Goal: Transaction & Acquisition: Purchase product/service

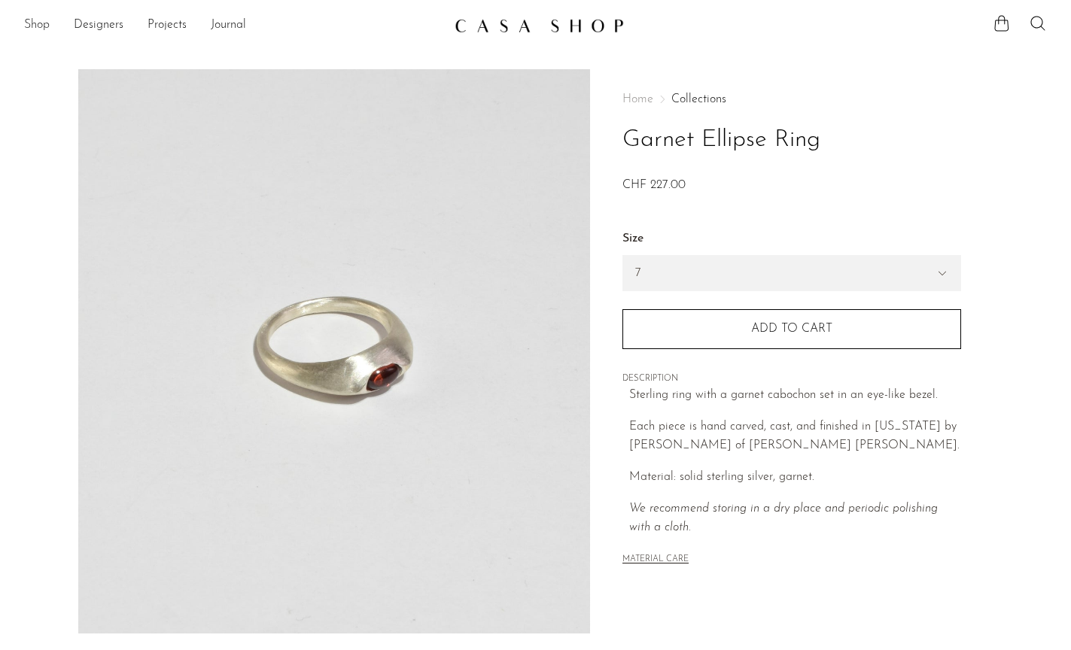
click at [30, 30] on link "Shop" at bounding box center [37, 26] width 26 height 20
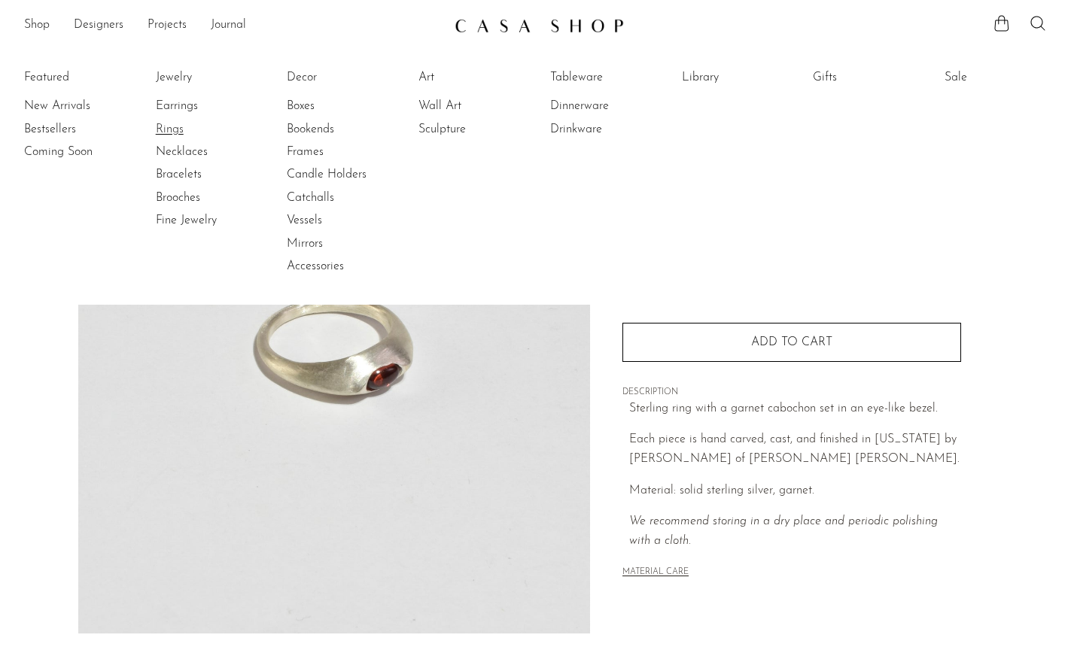
click at [169, 127] on link "Rings" at bounding box center [212, 129] width 113 height 17
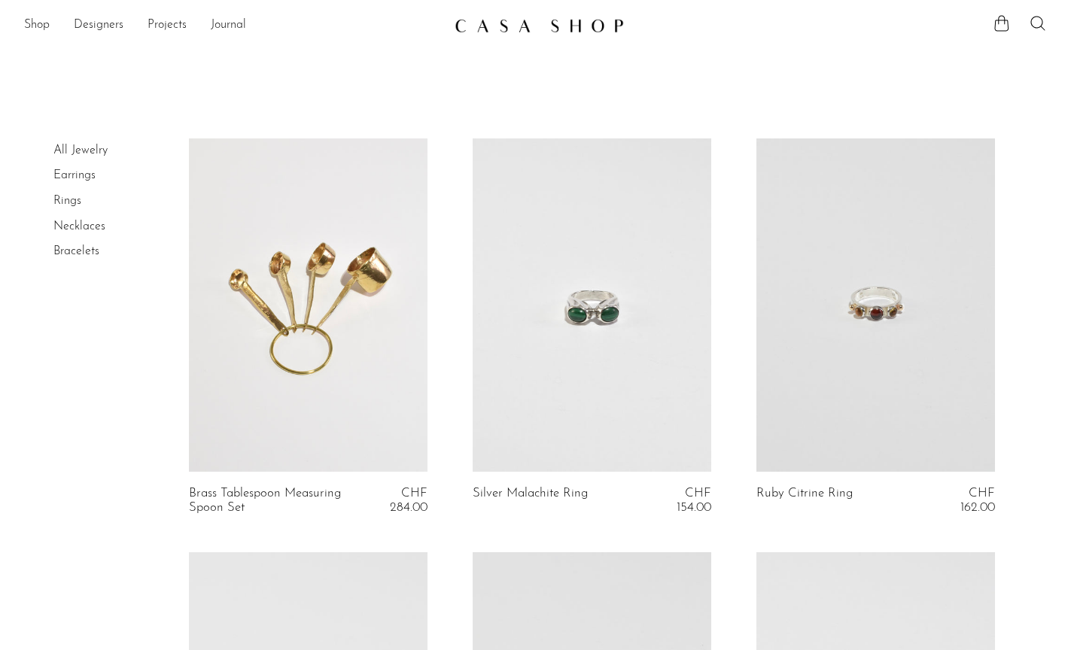
click at [68, 202] on link "Rings" at bounding box center [67, 201] width 28 height 12
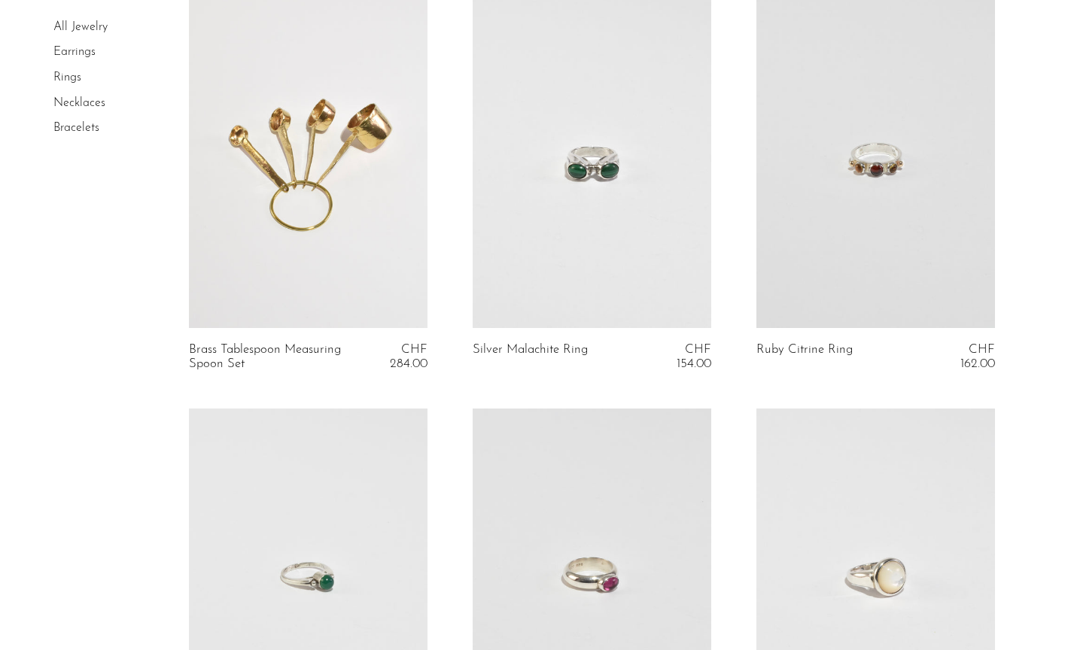
scroll to position [151, 0]
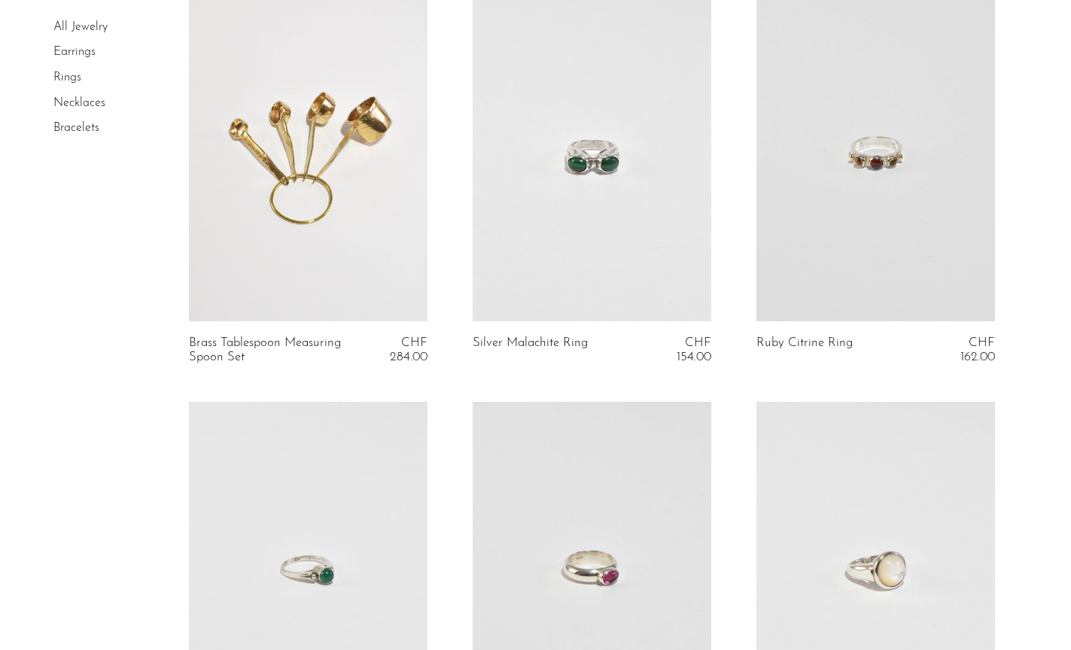
click at [631, 240] on link at bounding box center [592, 155] width 239 height 334
click at [859, 221] on link at bounding box center [875, 155] width 239 height 334
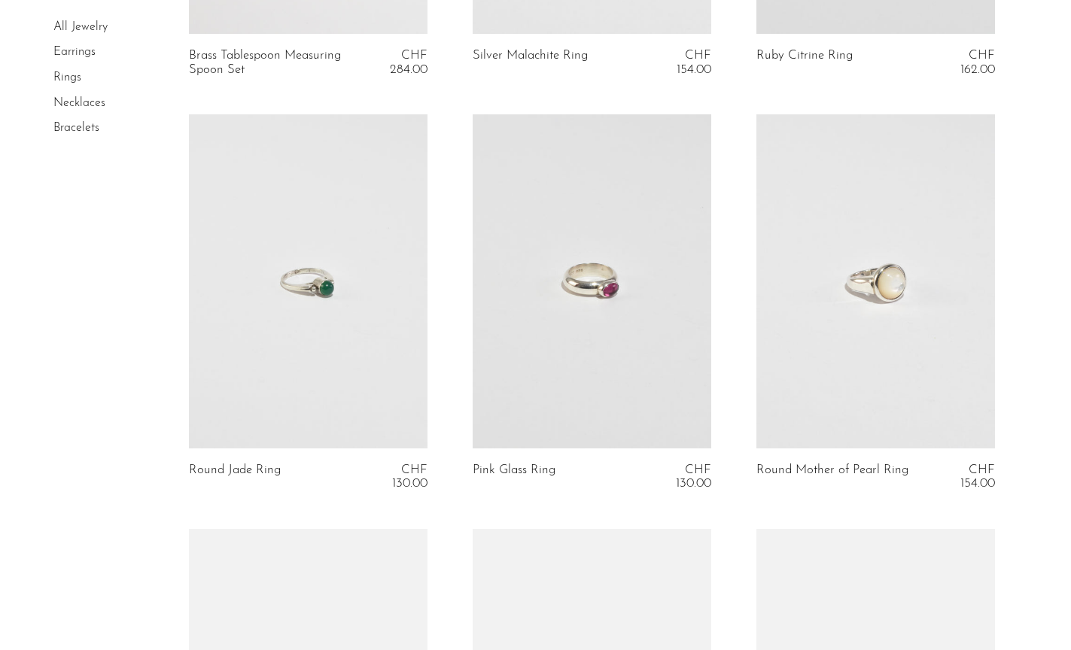
scroll to position [457, 0]
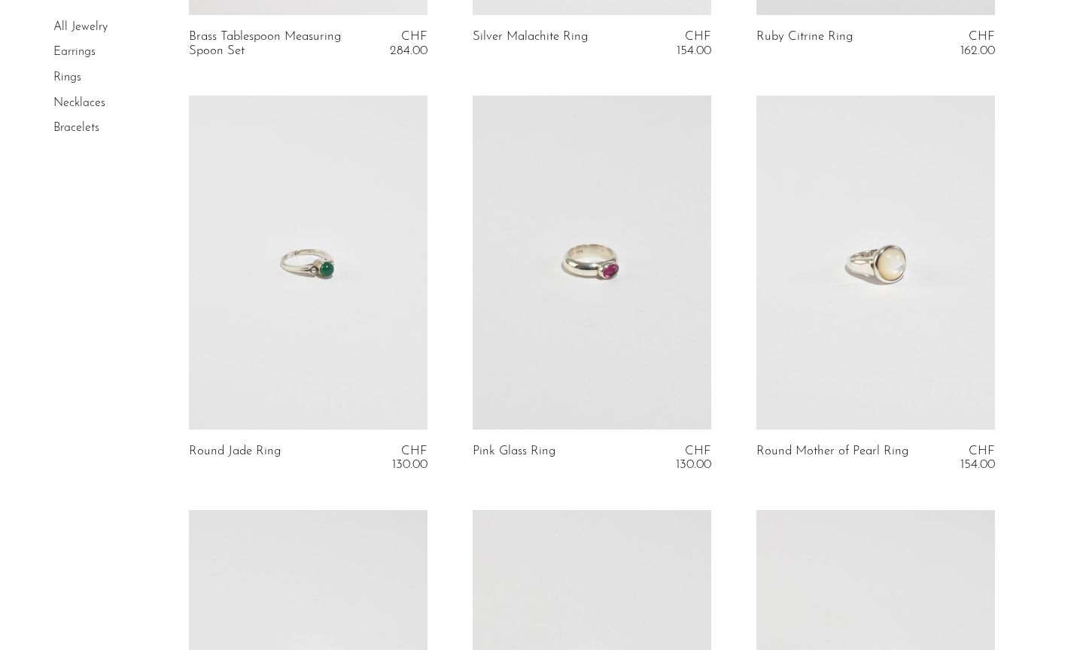
click at [555, 381] on link at bounding box center [592, 263] width 239 height 334
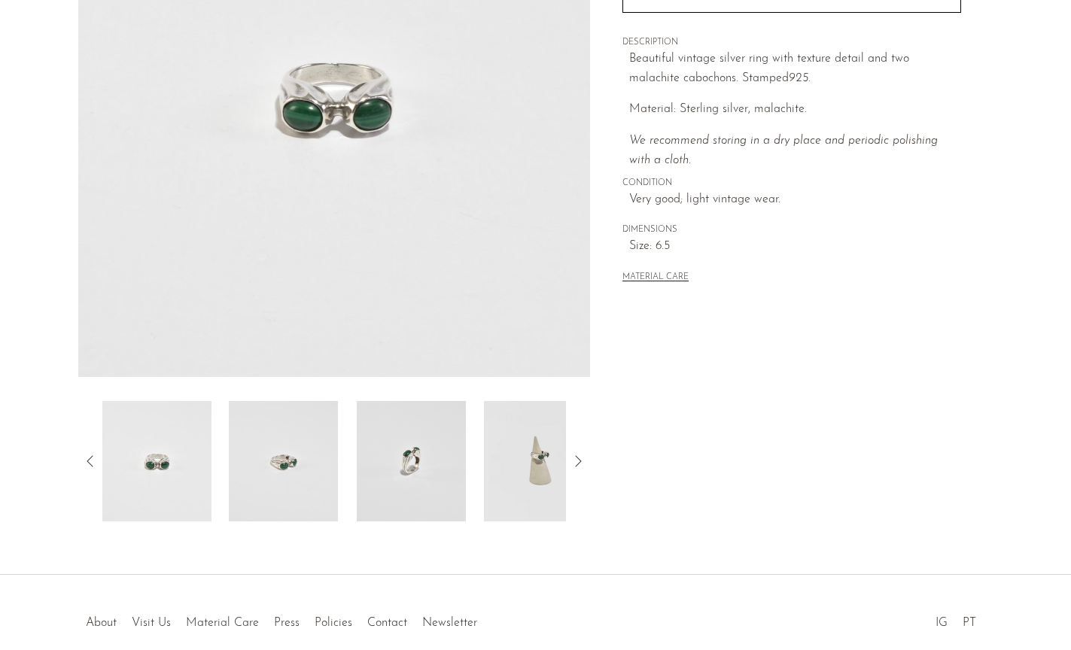
scroll to position [278, 0]
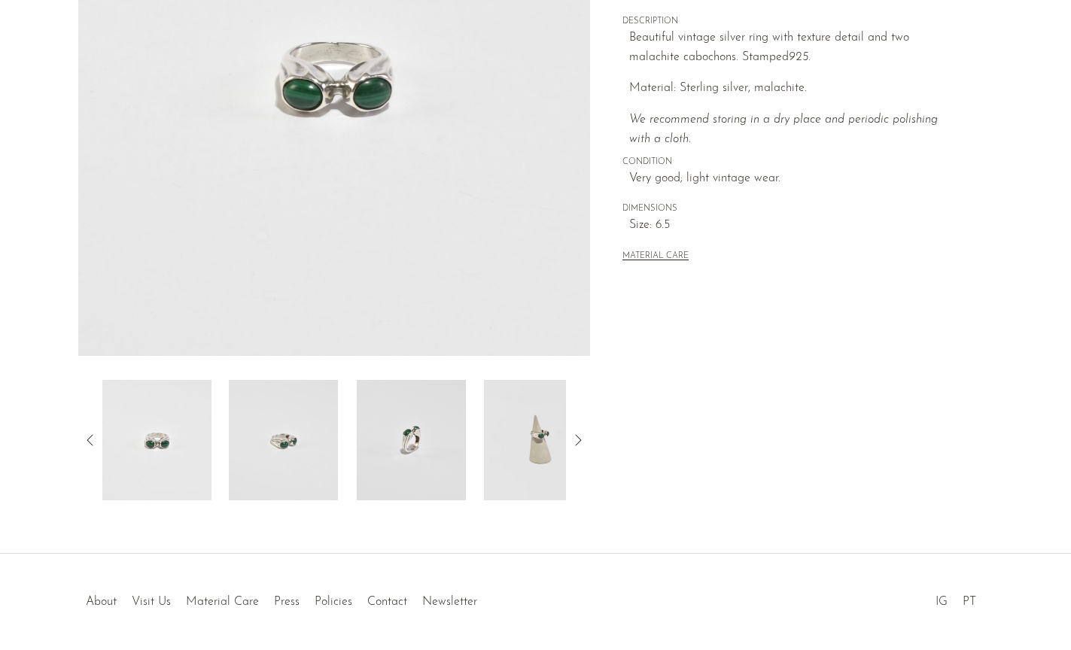
click at [546, 442] on img at bounding box center [538, 440] width 109 height 120
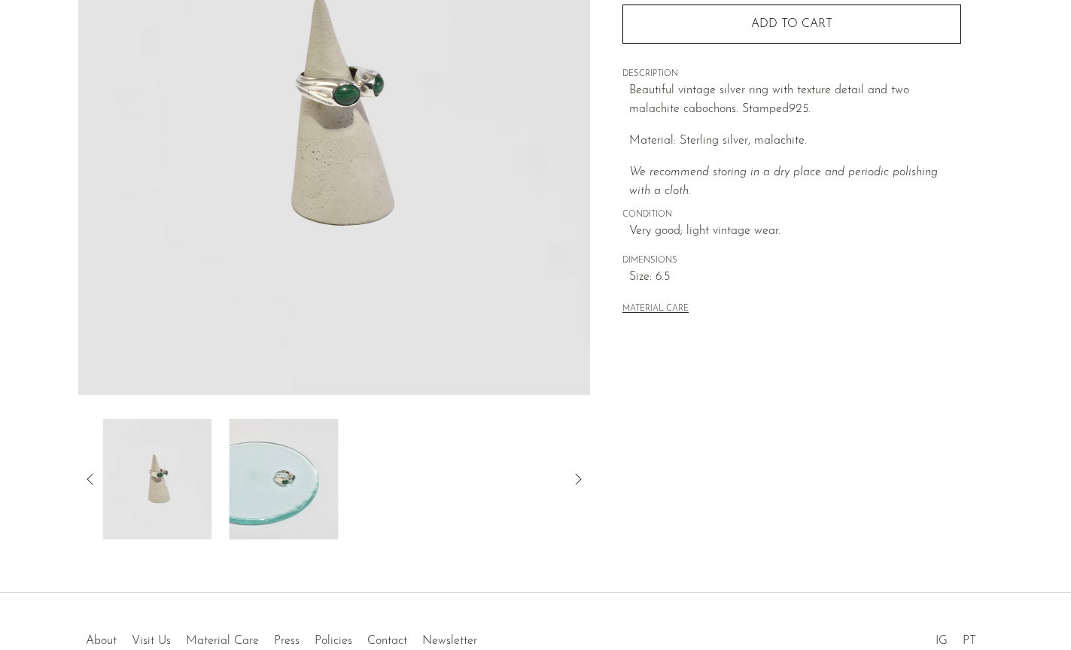
scroll to position [218, 0]
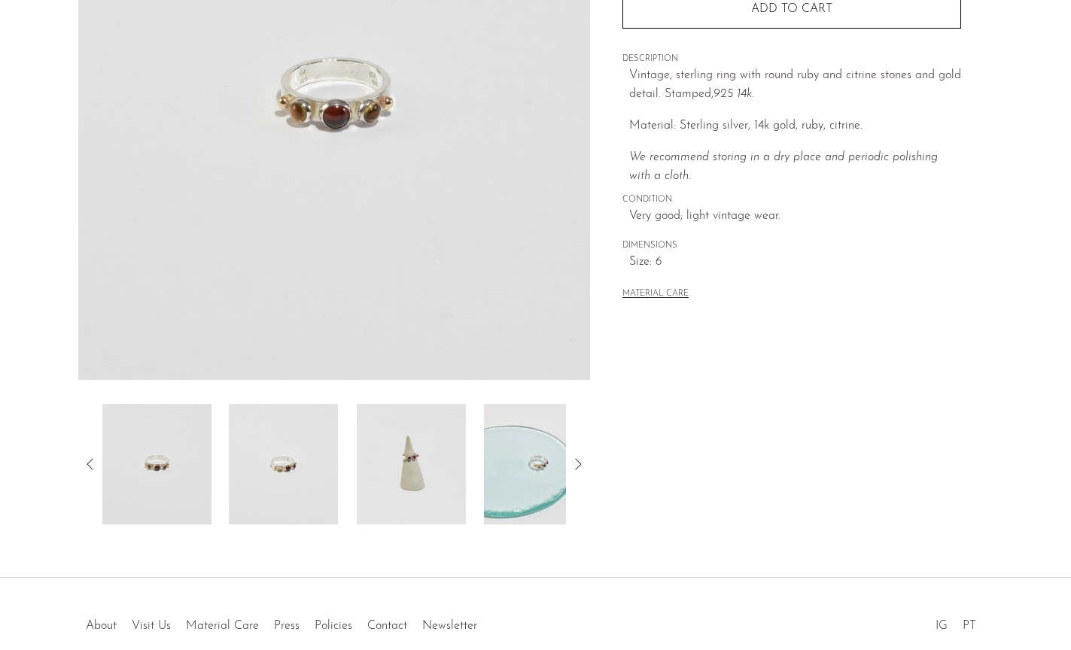
scroll to position [254, 0]
click at [300, 450] on img at bounding box center [283, 464] width 109 height 120
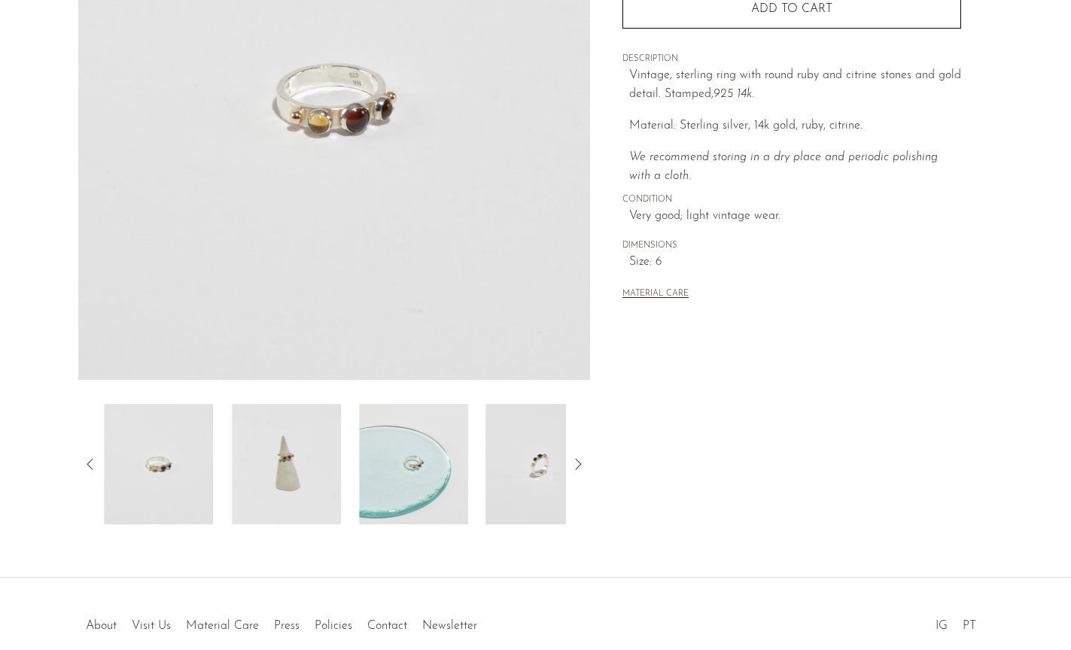
click at [316, 455] on img at bounding box center [286, 464] width 109 height 120
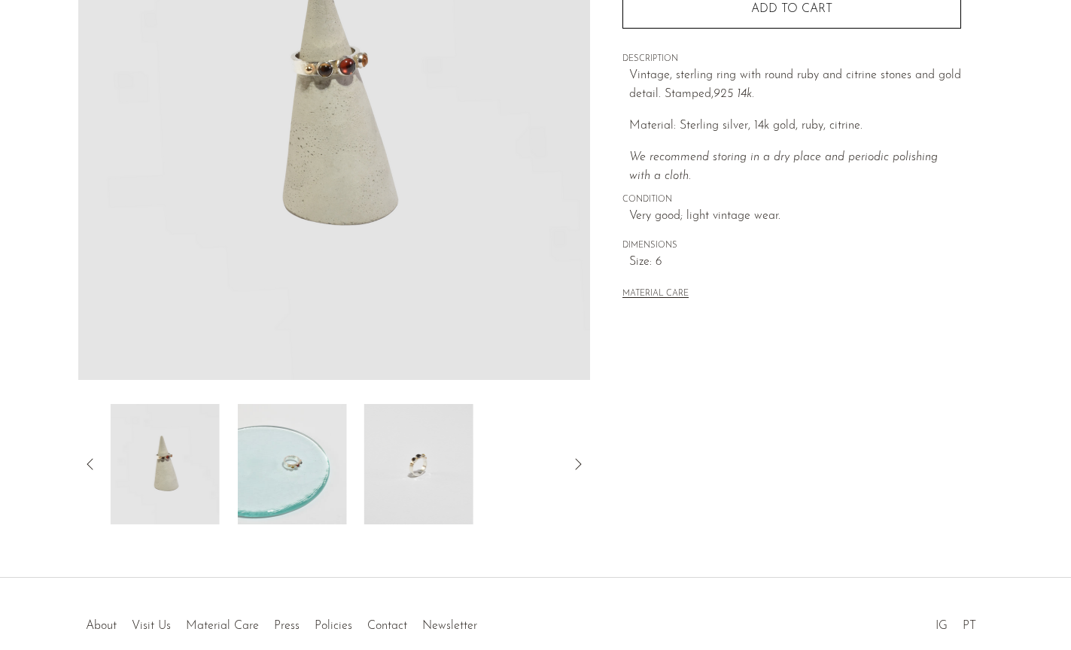
click at [321, 460] on img at bounding box center [291, 464] width 109 height 120
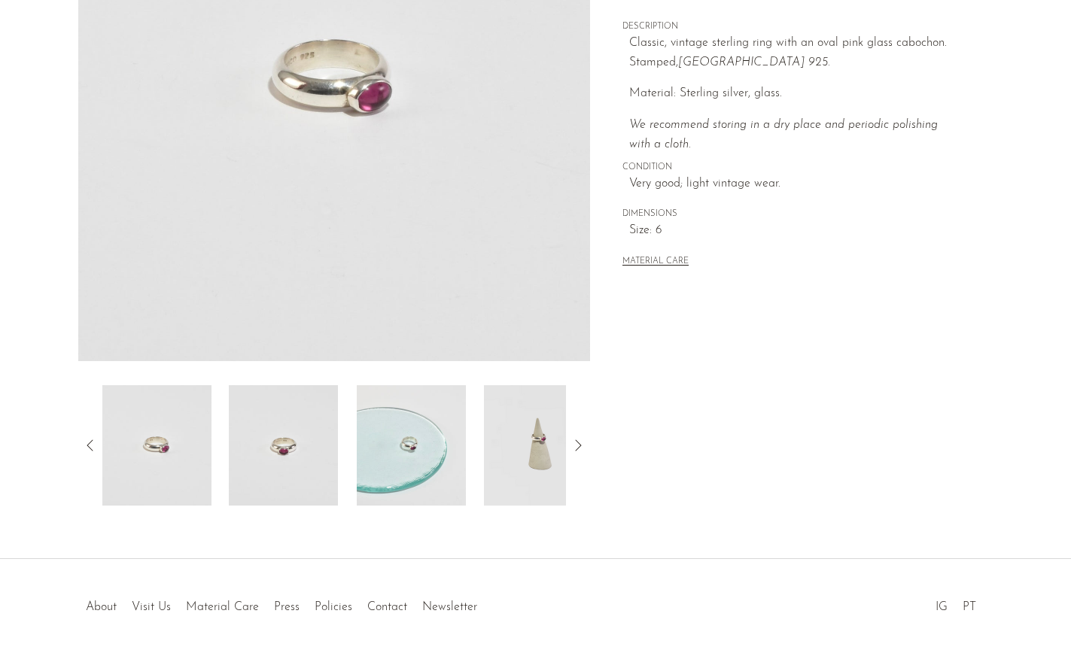
scroll to position [274, 0]
click at [293, 439] on img at bounding box center [283, 444] width 109 height 120
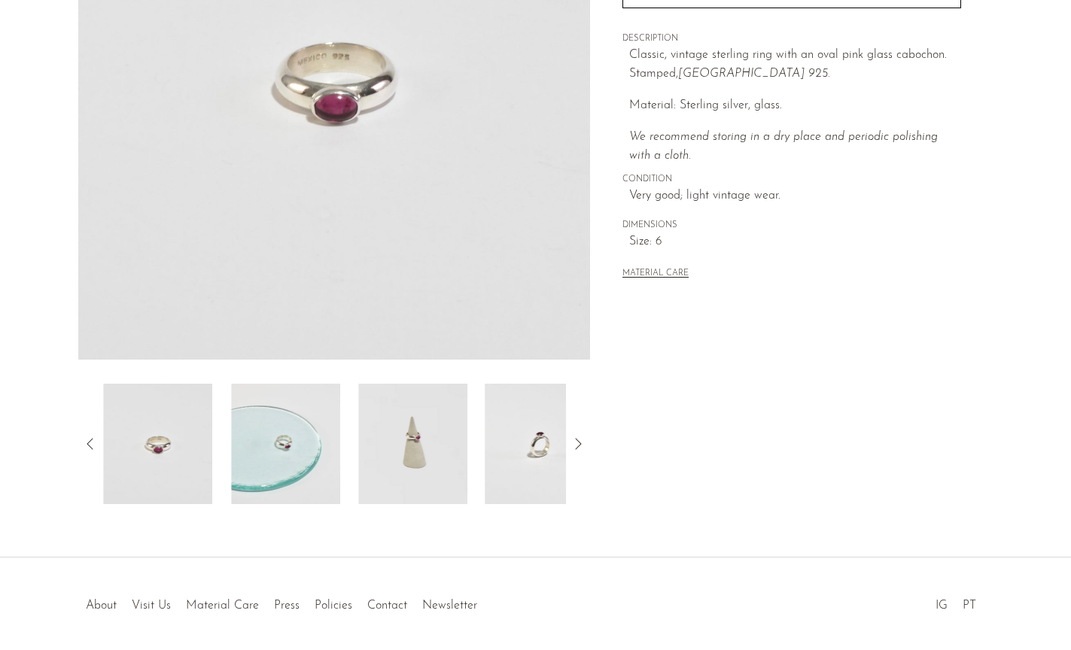
click at [300, 443] on img at bounding box center [285, 444] width 109 height 120
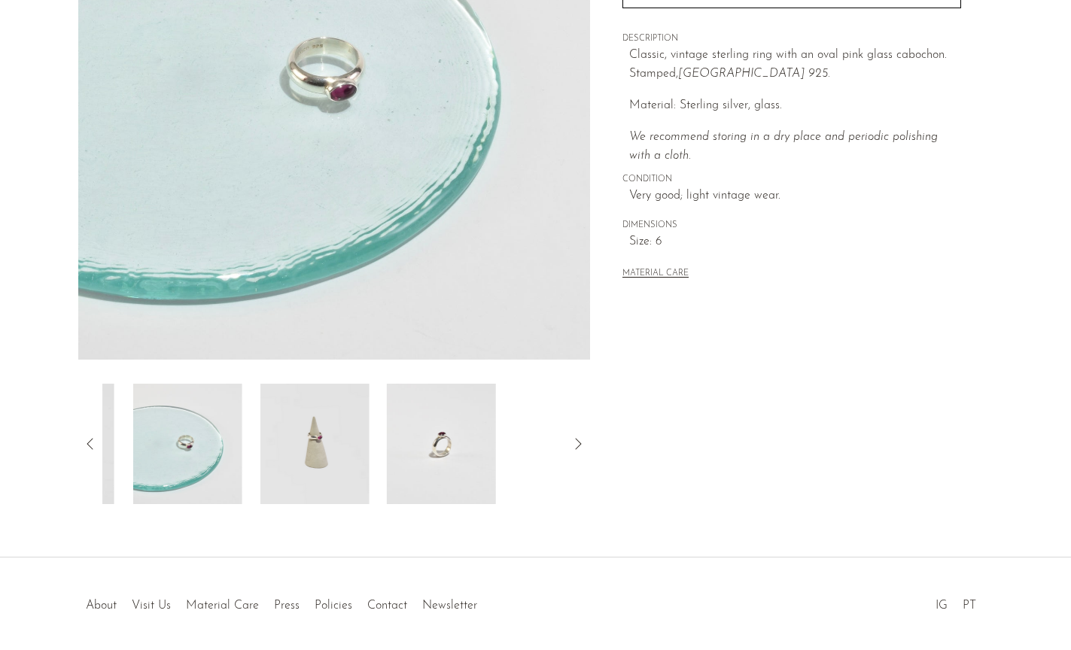
click at [300, 443] on img at bounding box center [314, 444] width 109 height 120
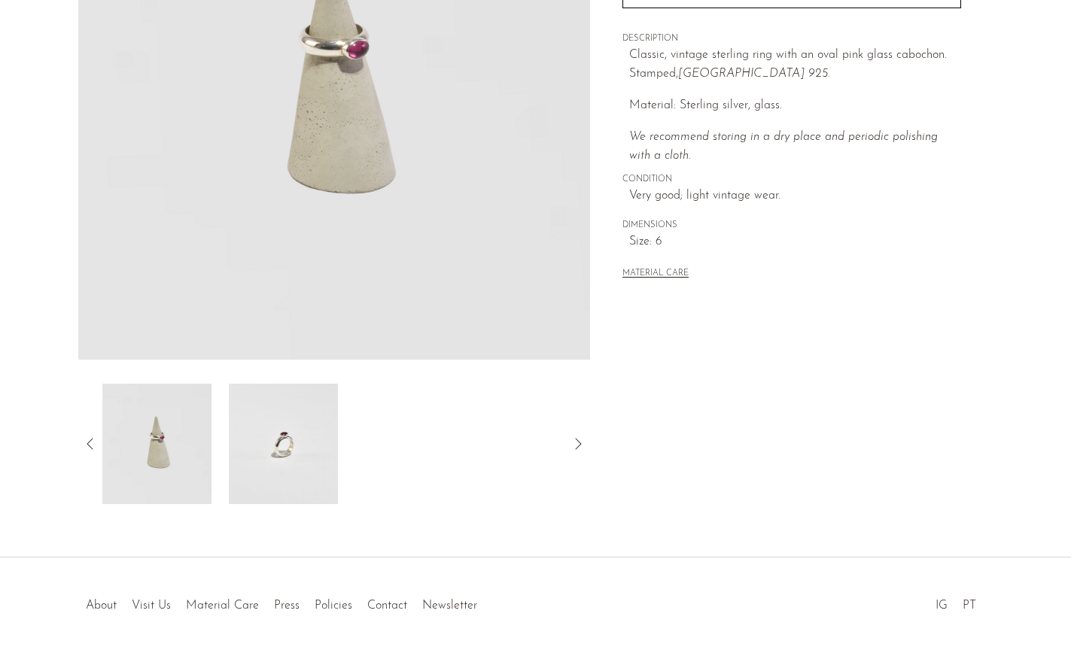
click at [309, 464] on img at bounding box center [284, 444] width 109 height 120
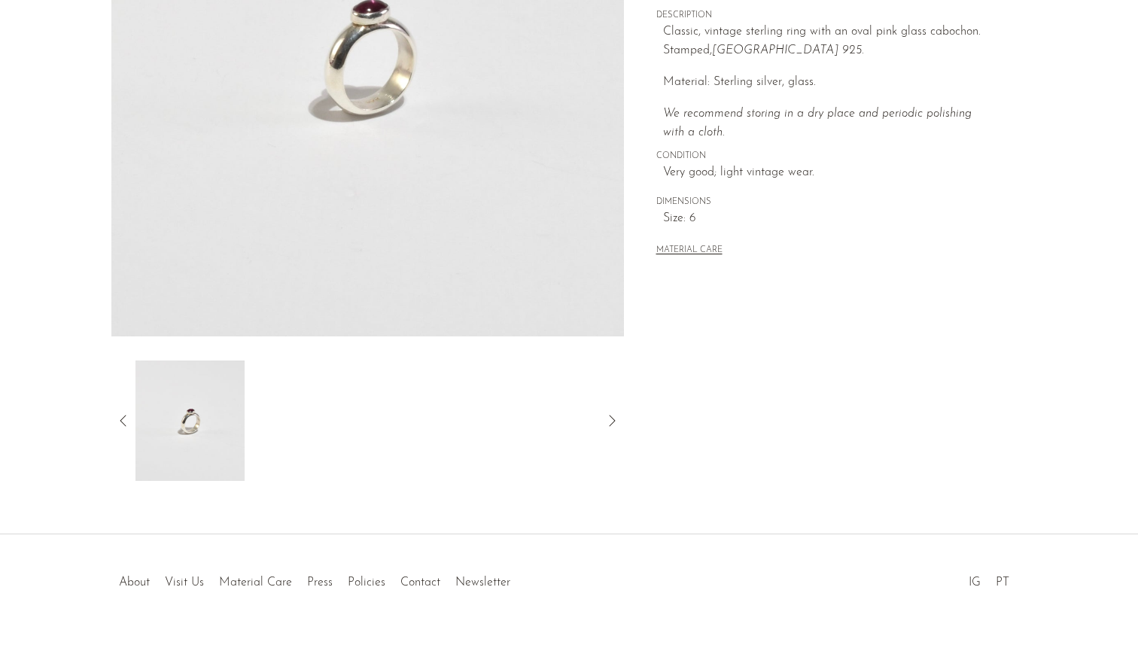
scroll to position [278, 0]
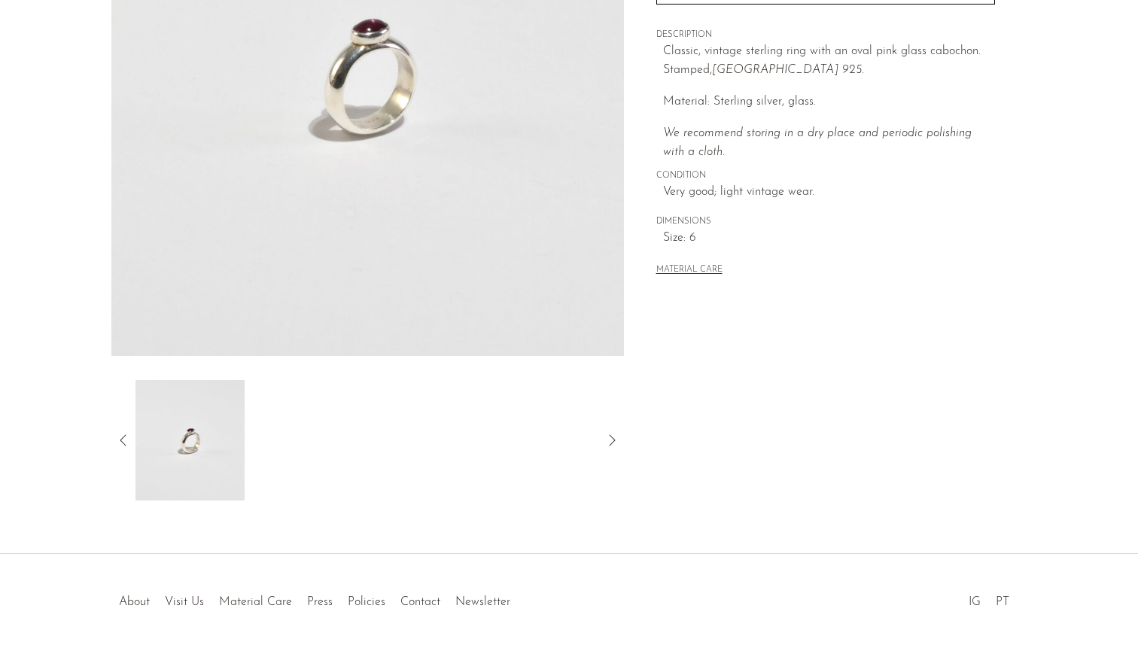
click at [118, 439] on icon at bounding box center [123, 440] width 18 height 18
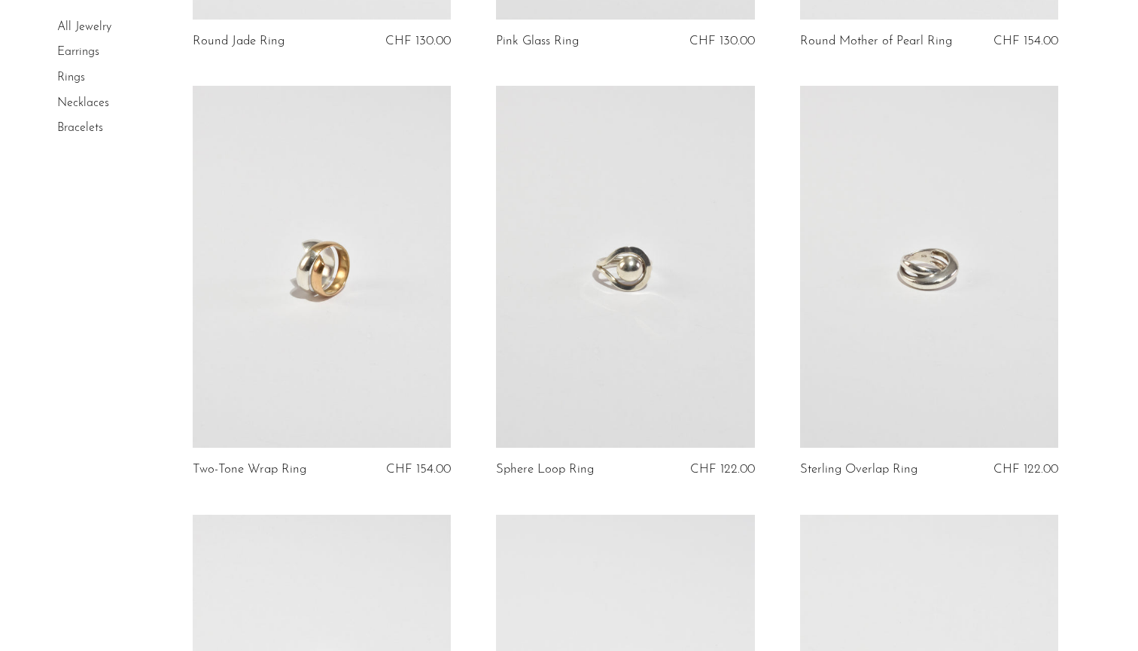
scroll to position [924, 0]
click at [410, 354] on link at bounding box center [322, 266] width 259 height 362
click at [927, 342] on link at bounding box center [929, 266] width 259 height 362
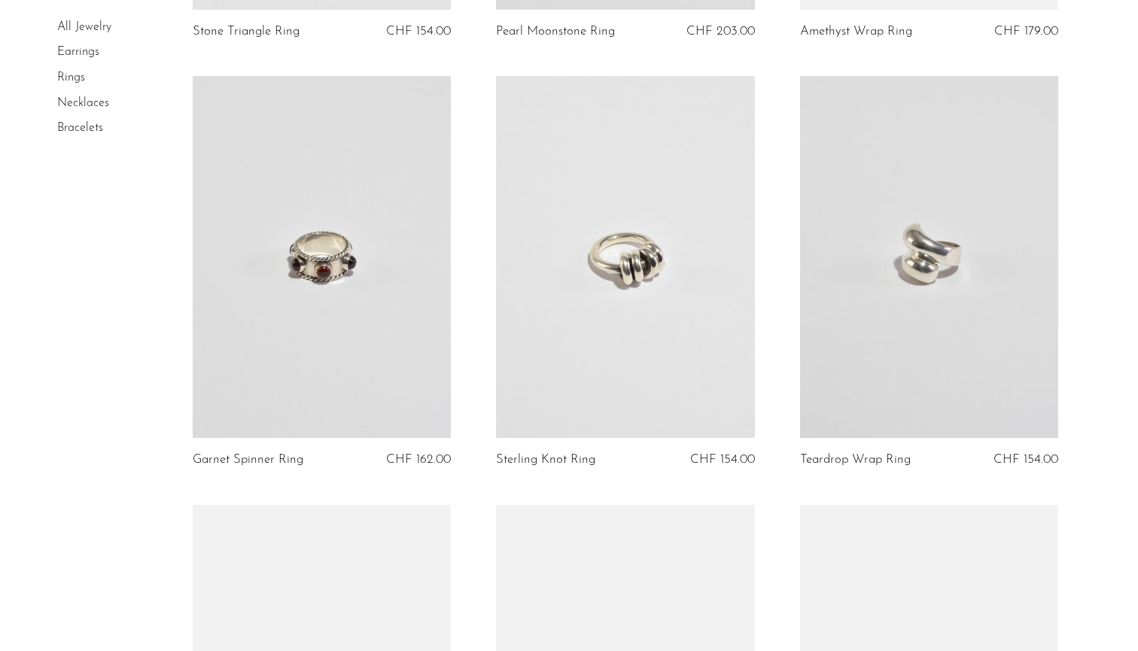
scroll to position [3108, 0]
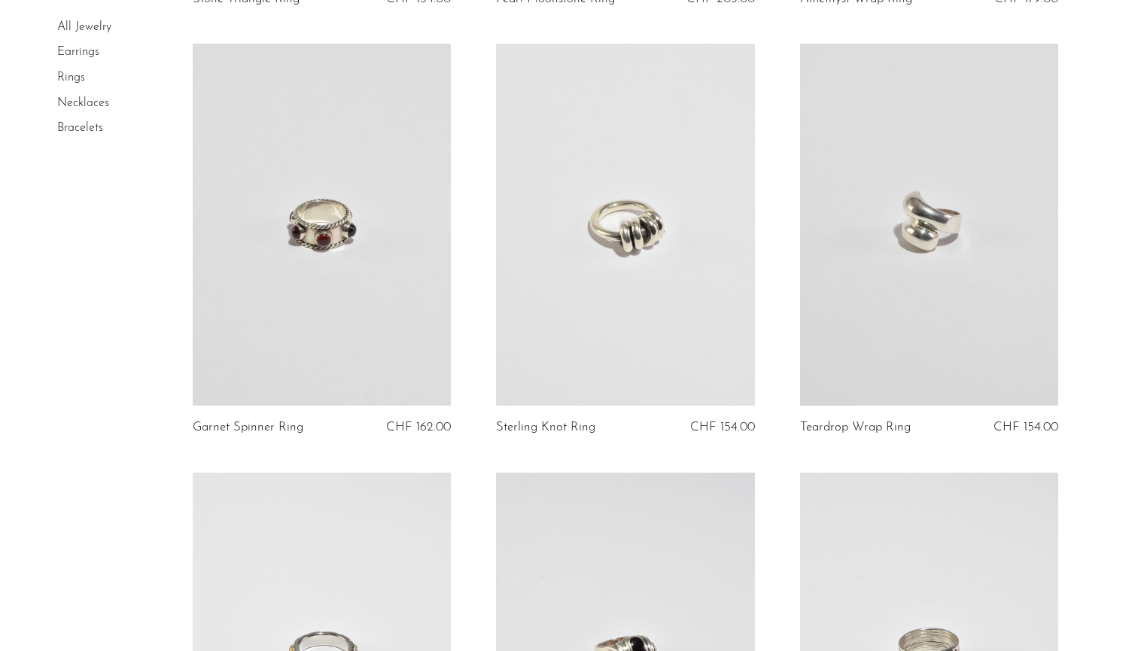
click at [582, 277] on link at bounding box center [625, 225] width 259 height 362
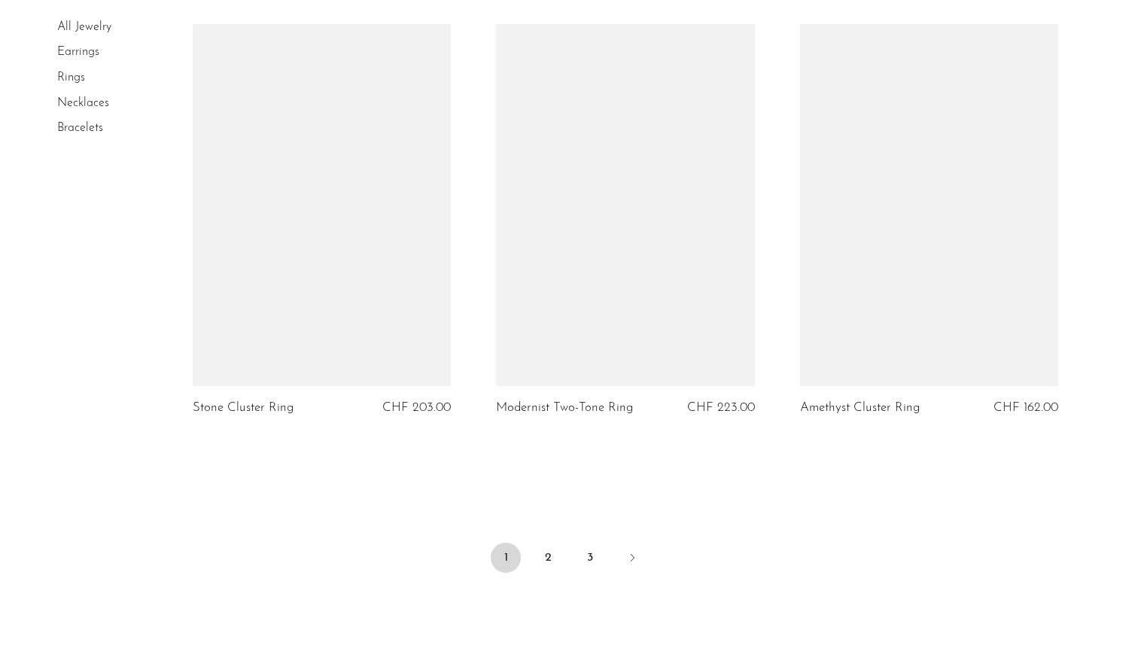
scroll to position [4878, 0]
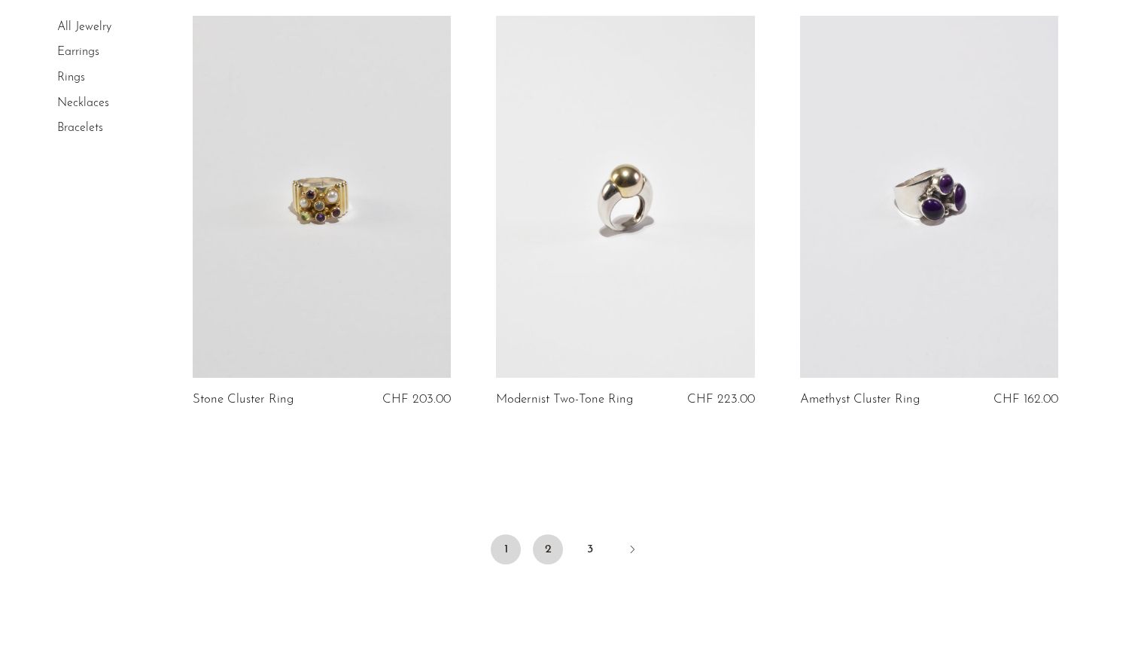
click at [543, 546] on link "2" at bounding box center [548, 549] width 30 height 30
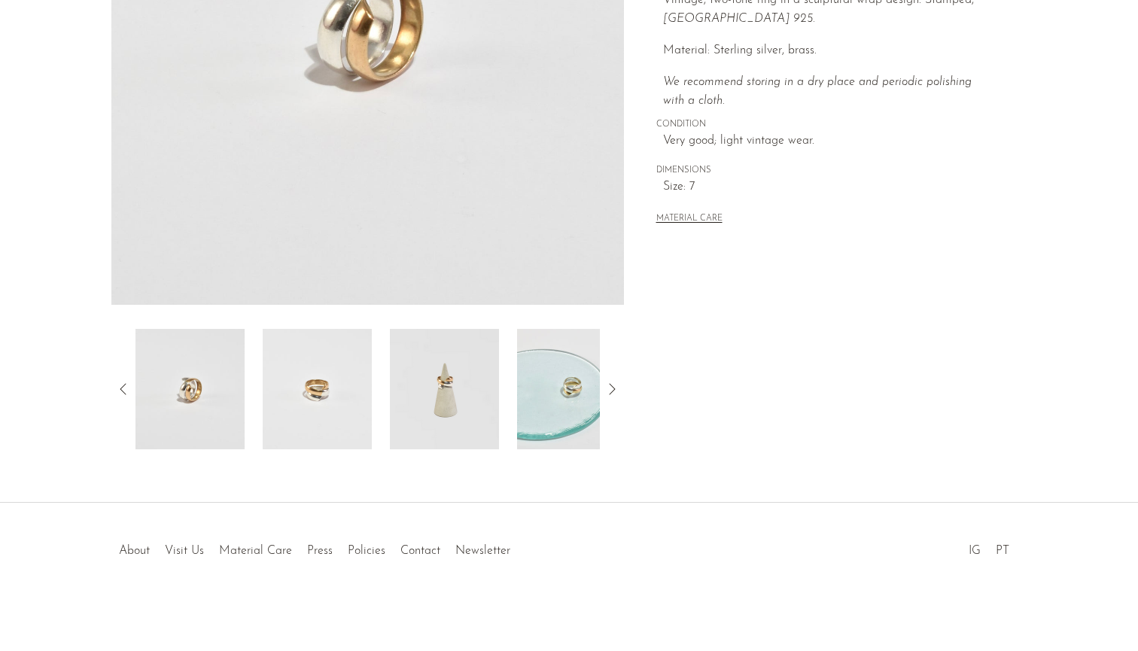
scroll to position [329, 0]
click at [335, 372] on img at bounding box center [317, 389] width 109 height 120
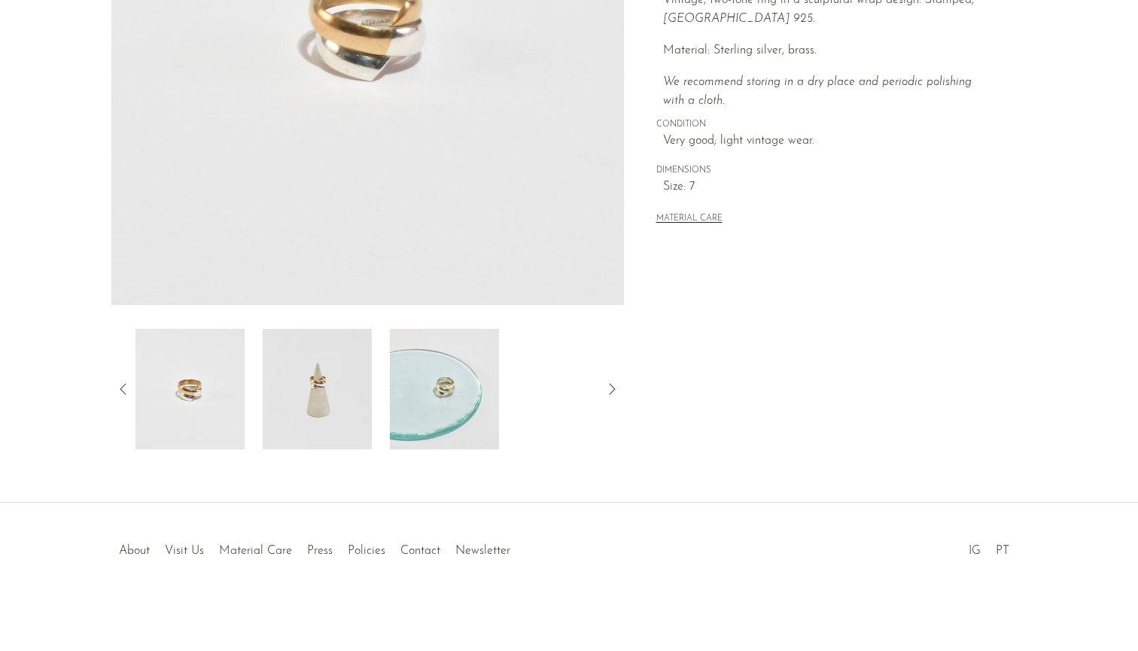
click at [330, 386] on img at bounding box center [317, 389] width 109 height 120
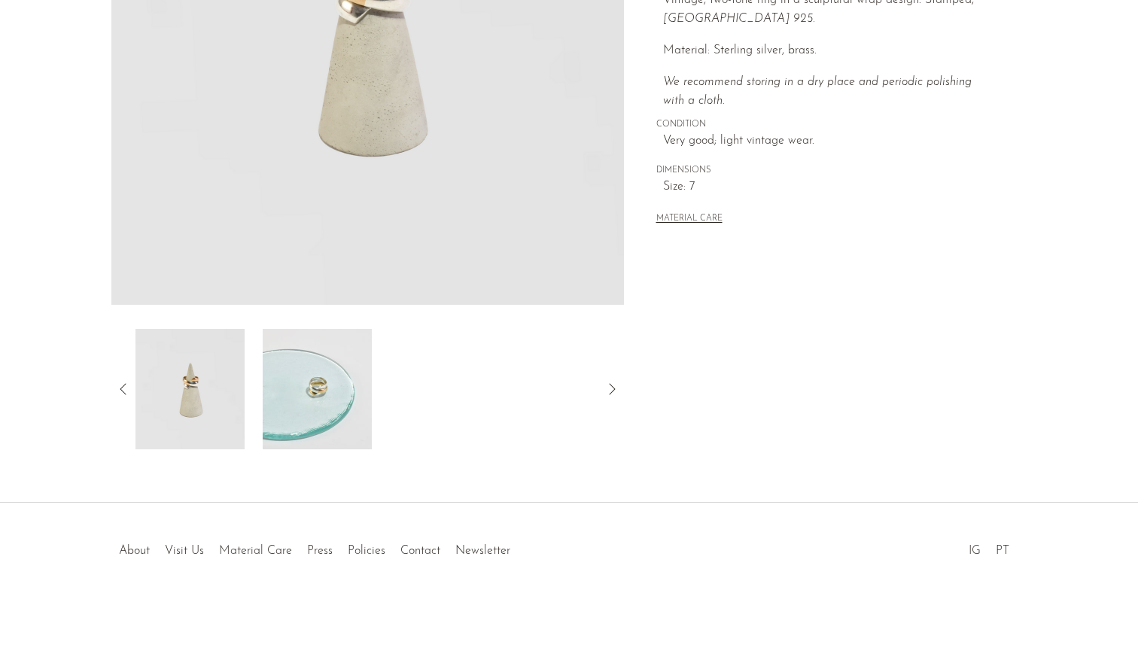
scroll to position [258, 0]
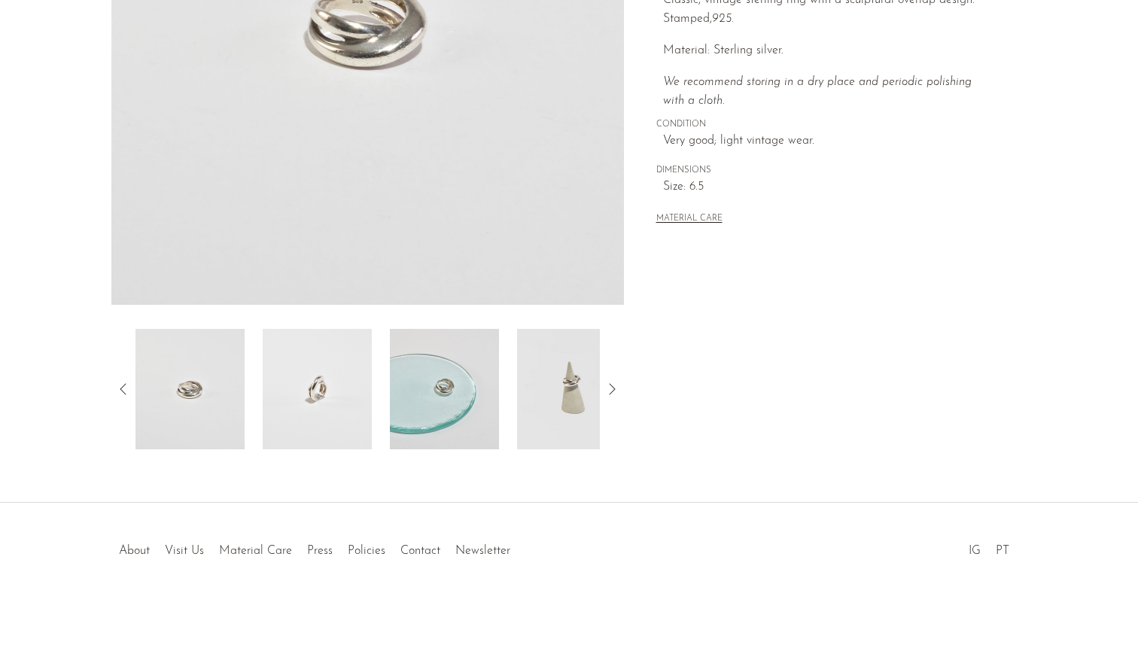
scroll to position [329, 0]
click at [329, 366] on img at bounding box center [317, 389] width 109 height 120
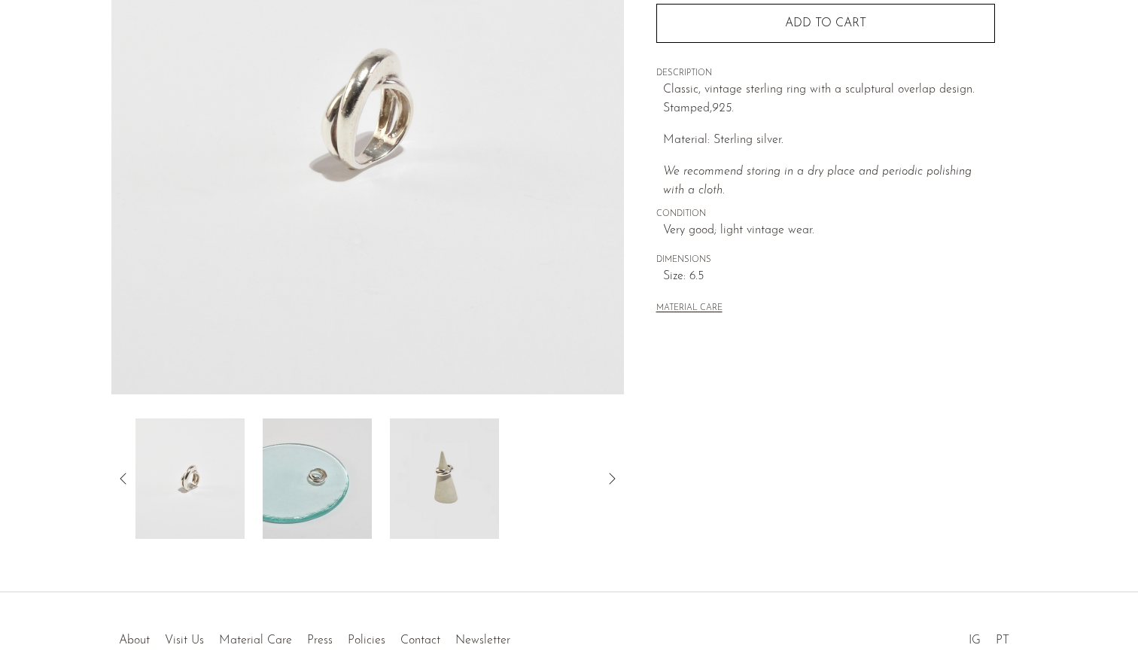
scroll to position [239, 0]
click at [302, 521] on img at bounding box center [317, 479] width 109 height 120
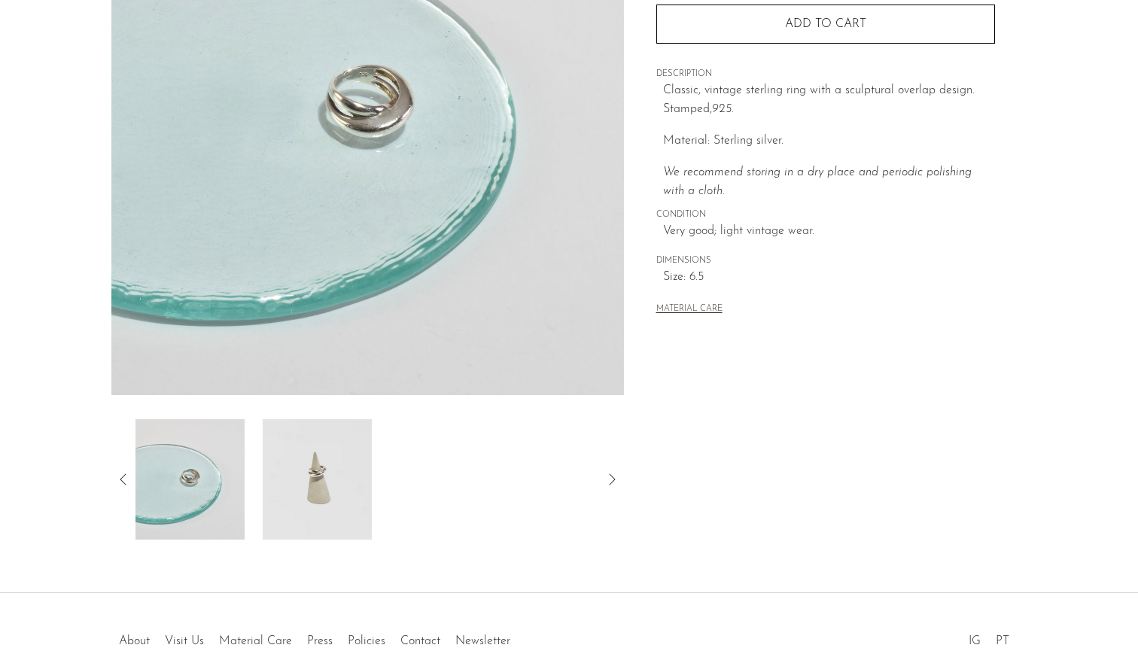
click at [297, 489] on img at bounding box center [317, 479] width 109 height 120
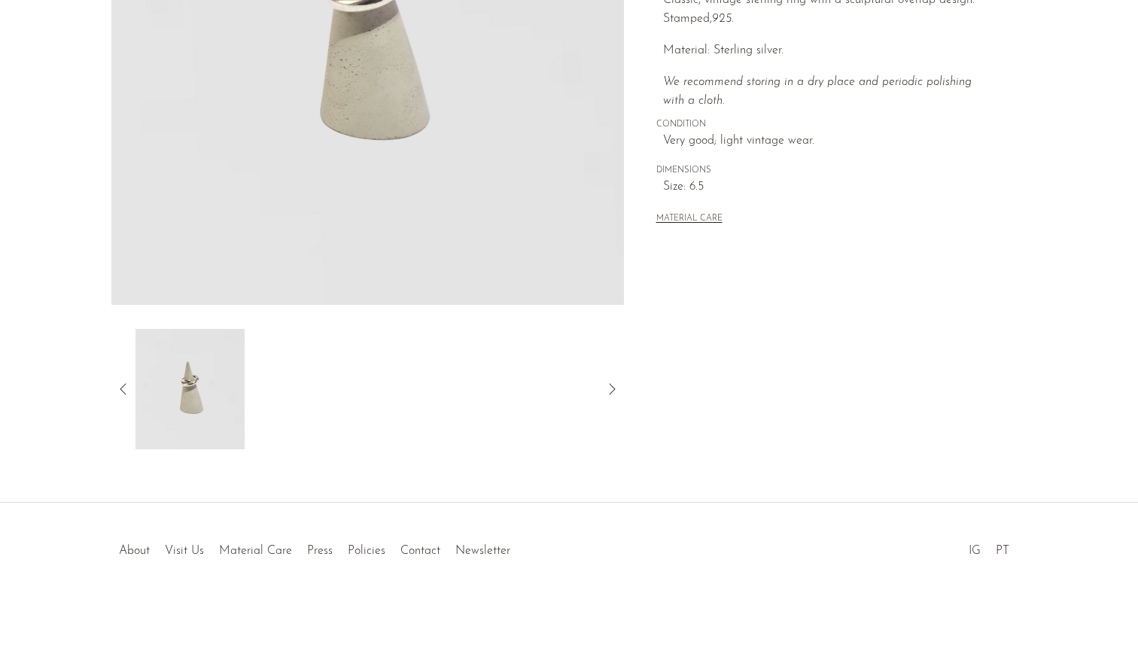
scroll to position [329, 0]
click at [119, 387] on icon at bounding box center [123, 389] width 18 height 18
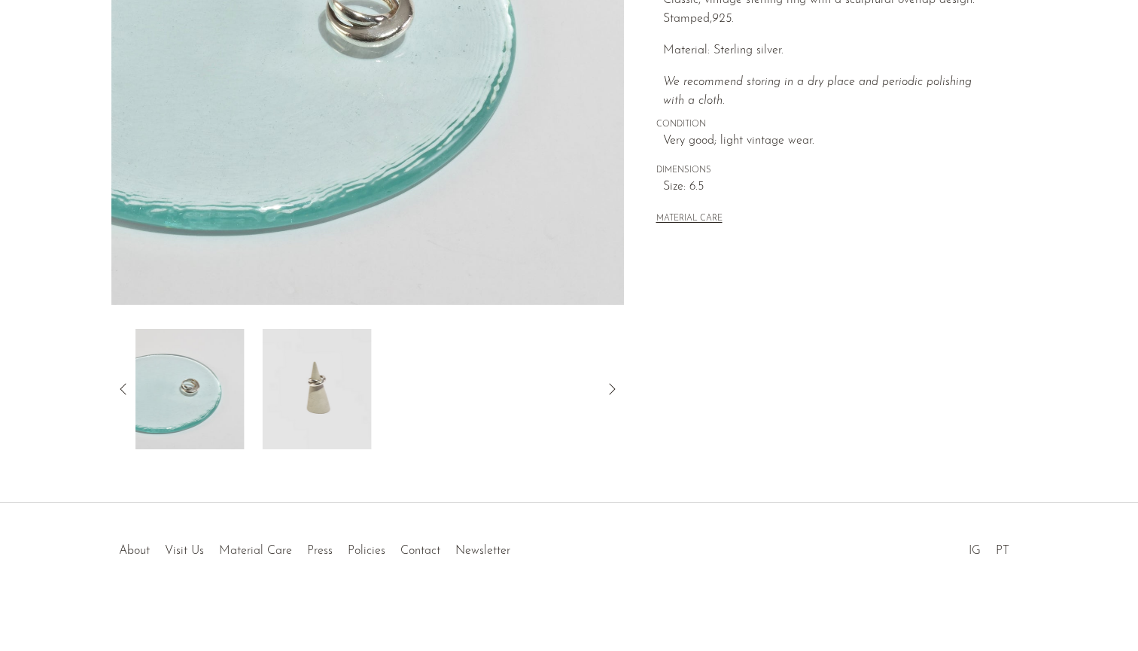
click at [119, 387] on icon at bounding box center [123, 389] width 18 height 18
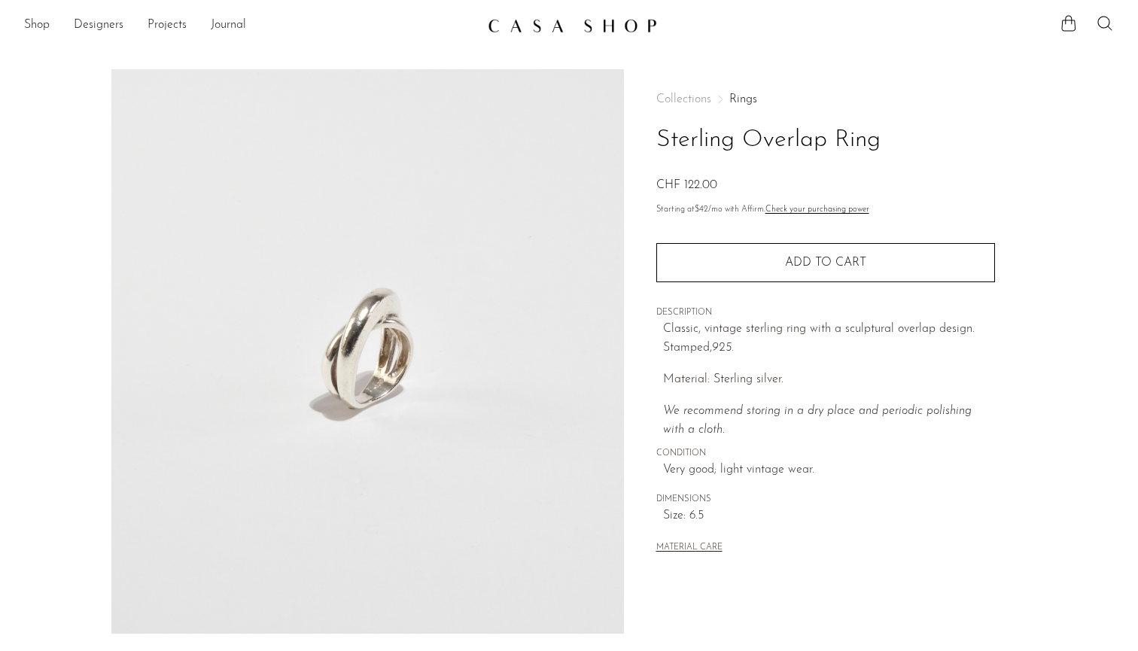
scroll to position [0, 0]
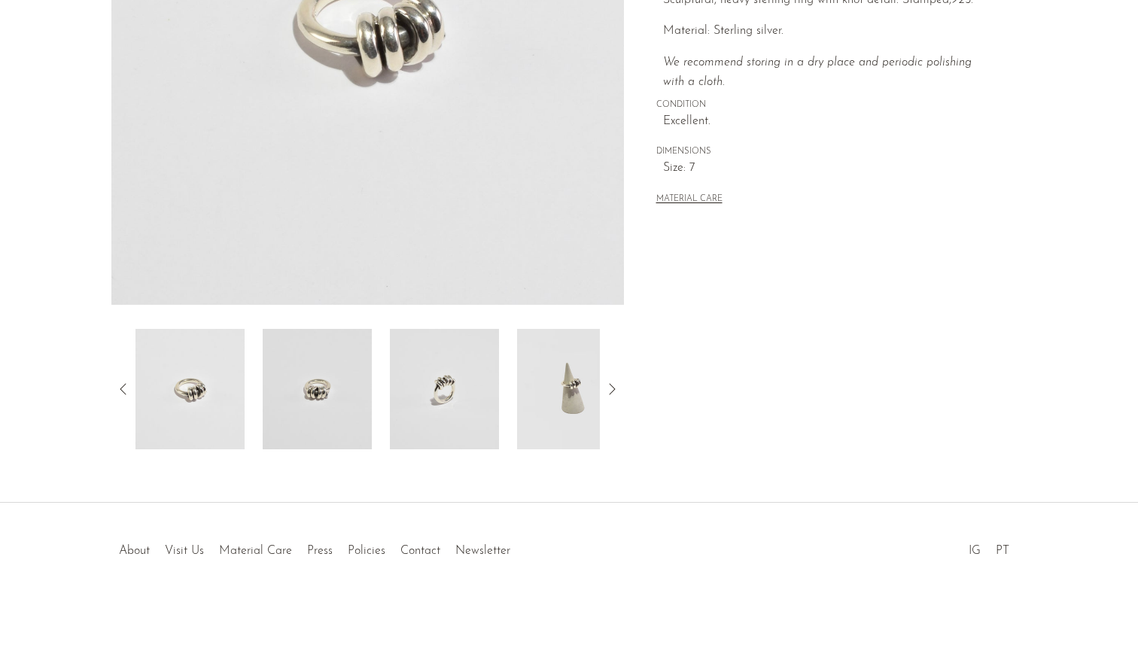
scroll to position [329, 0]
click at [433, 384] on img at bounding box center [444, 389] width 109 height 120
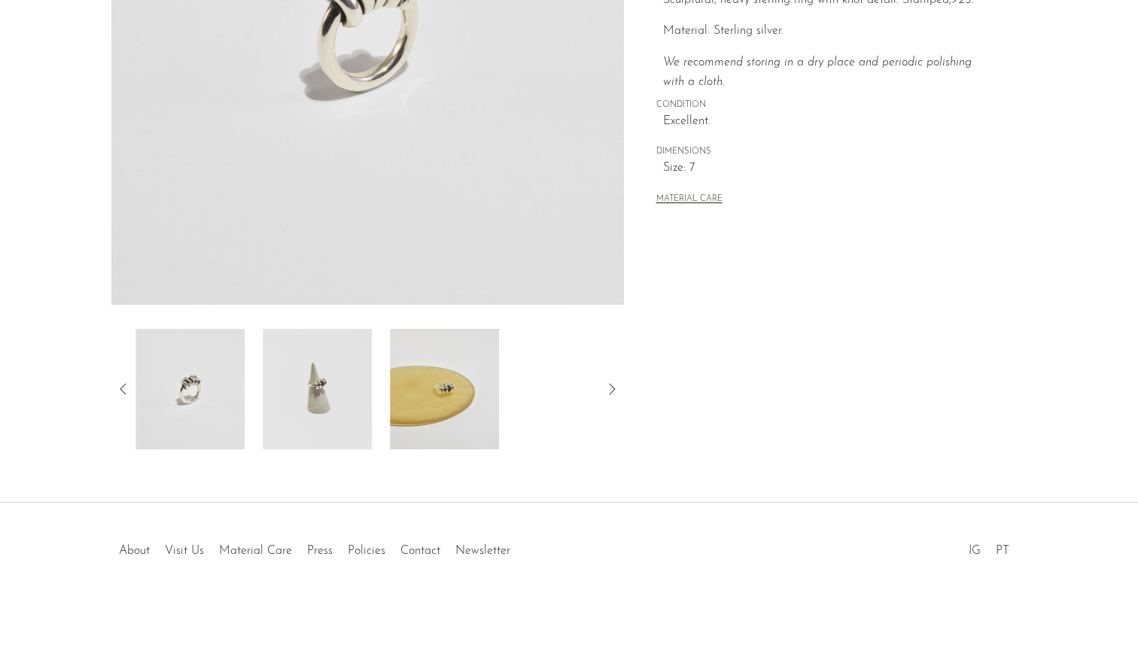
click at [295, 395] on img at bounding box center [317, 389] width 109 height 120
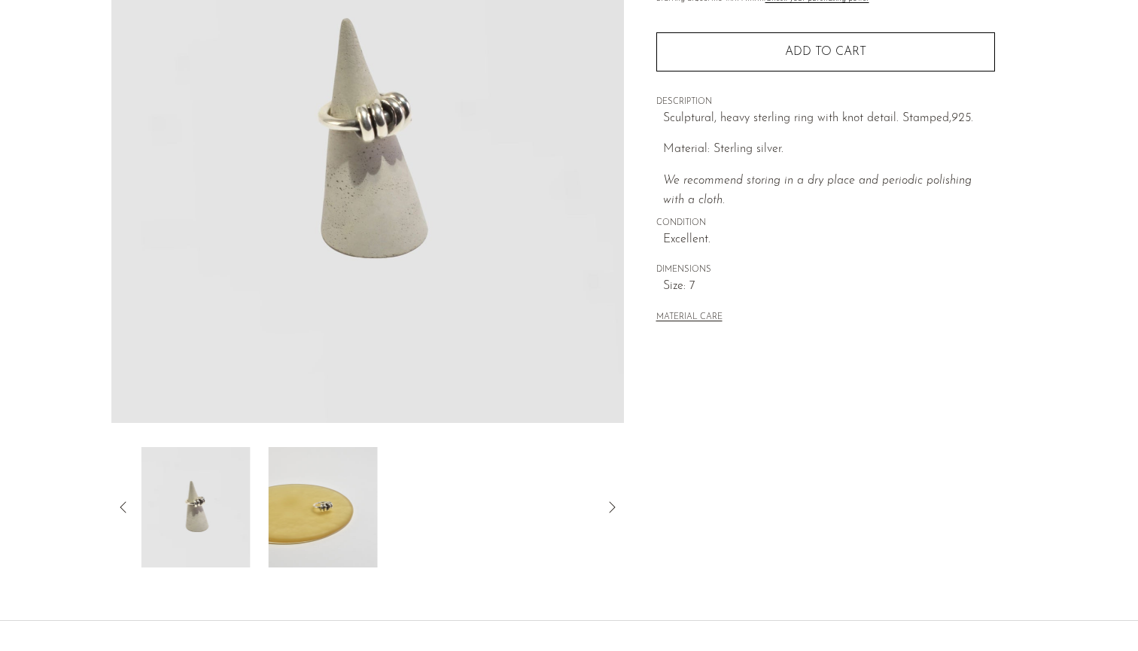
scroll to position [197, 0]
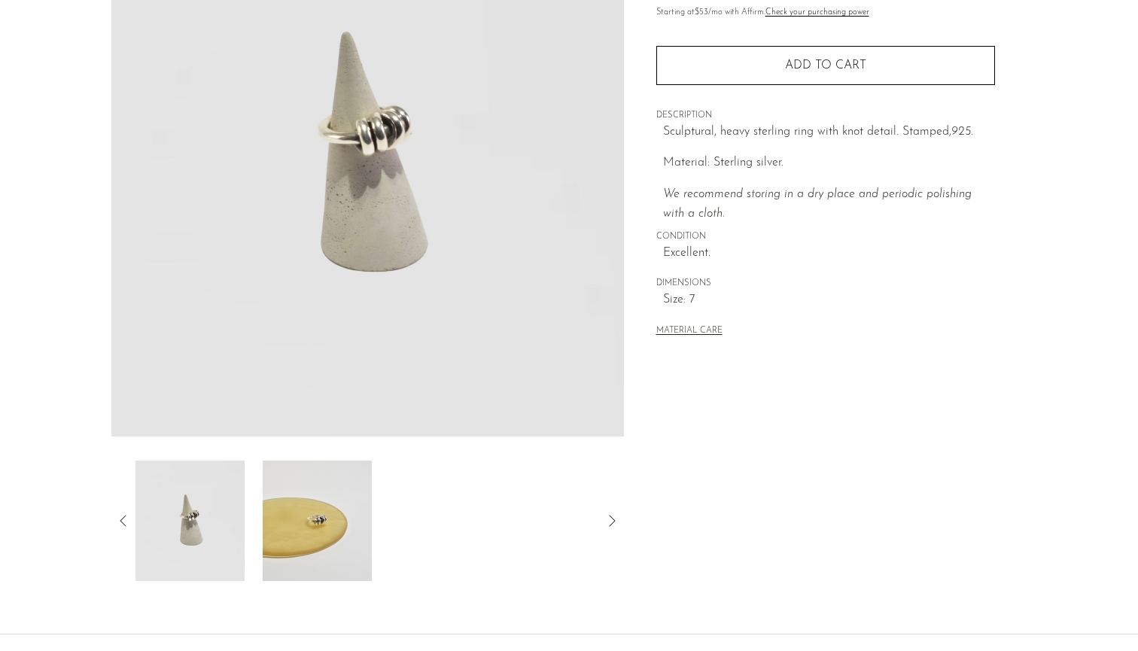
click at [294, 527] on img at bounding box center [317, 521] width 109 height 120
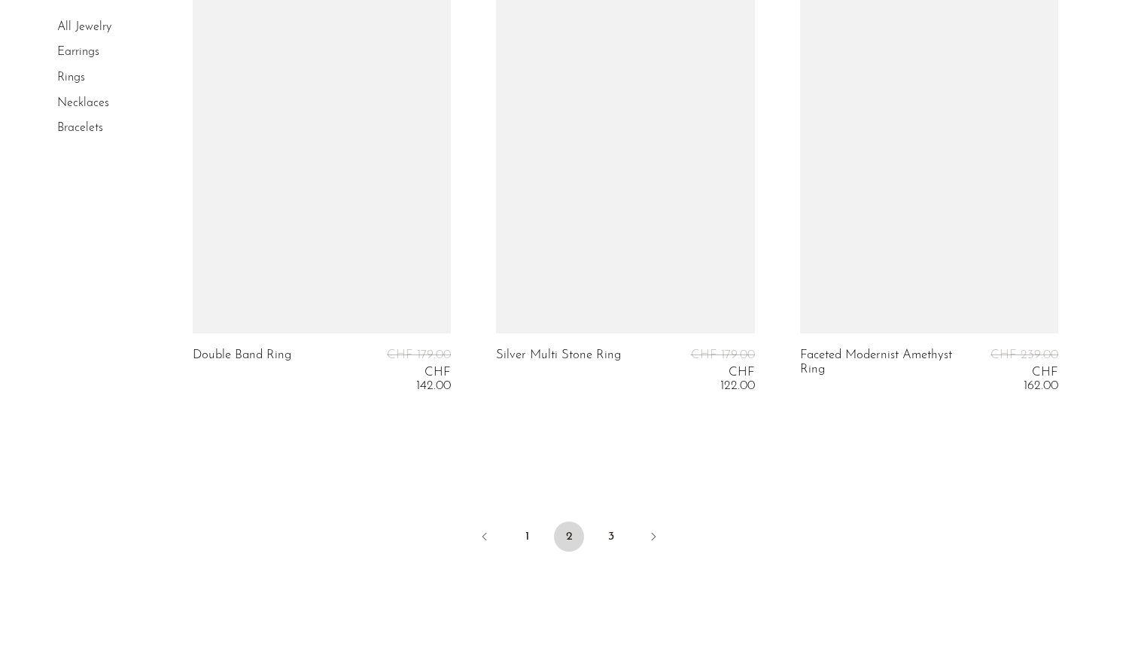
scroll to position [4884, 0]
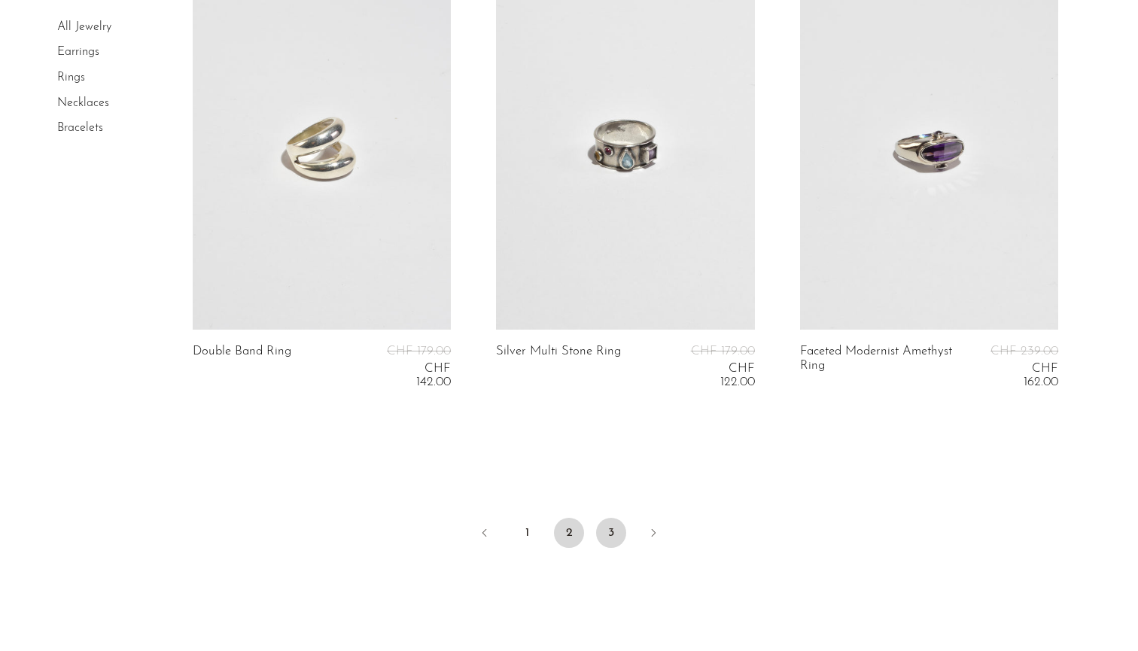
click at [609, 531] on link "3" at bounding box center [611, 533] width 30 height 30
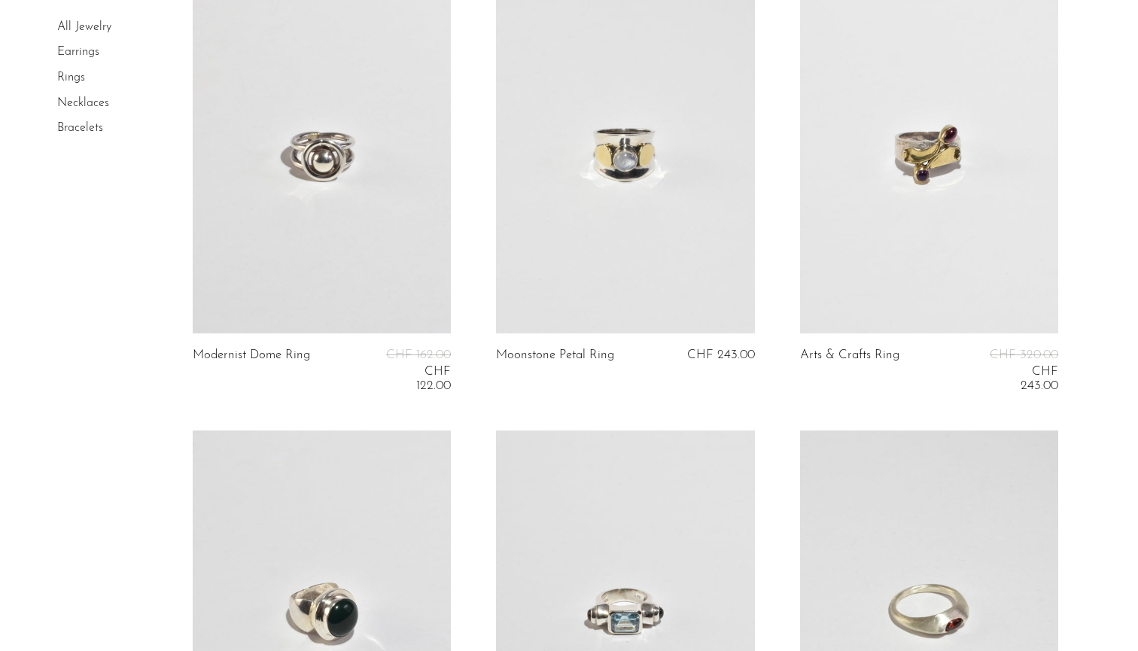
scroll to position [272, 0]
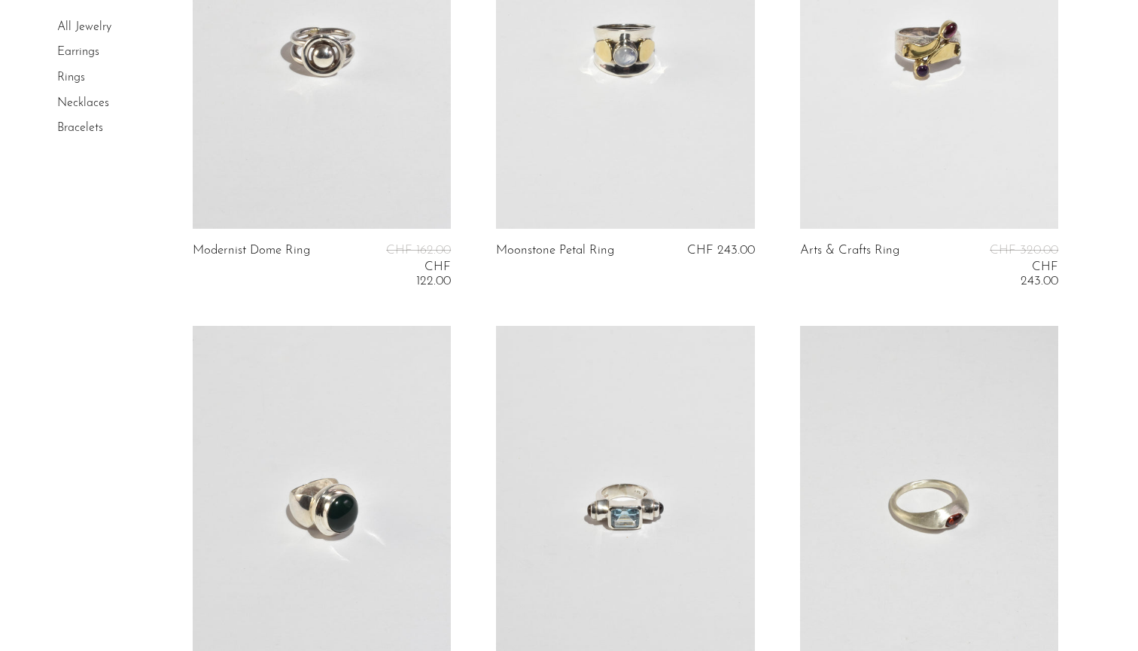
click at [345, 157] on link at bounding box center [322, 48] width 259 height 362
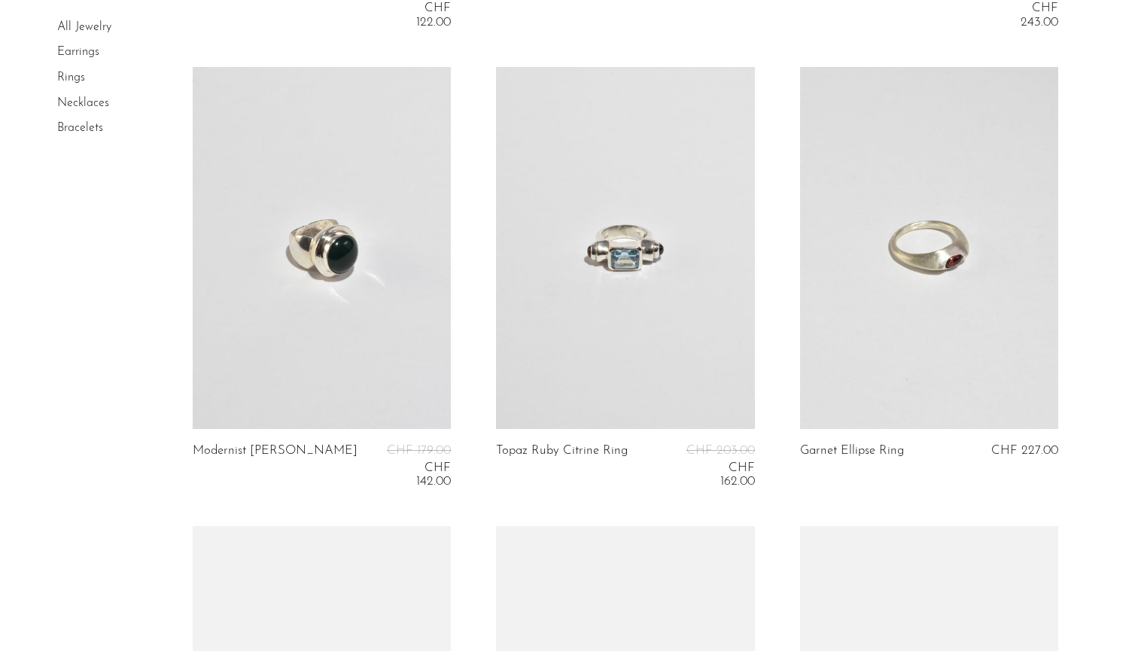
scroll to position [545, 0]
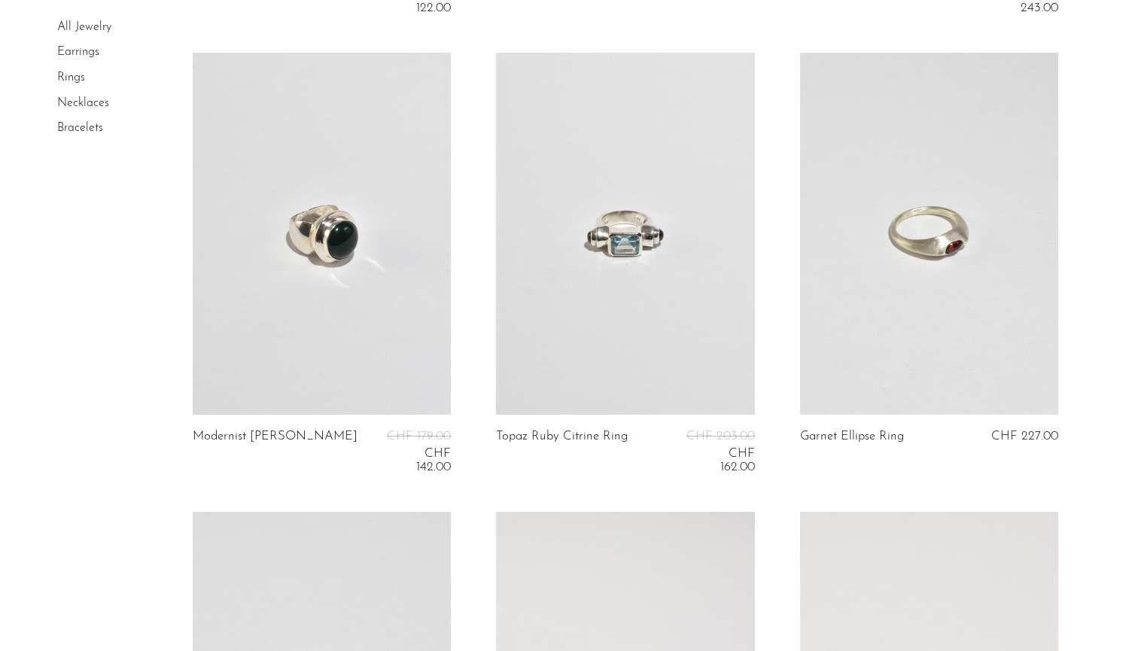
click at [987, 296] on link at bounding box center [929, 234] width 259 height 362
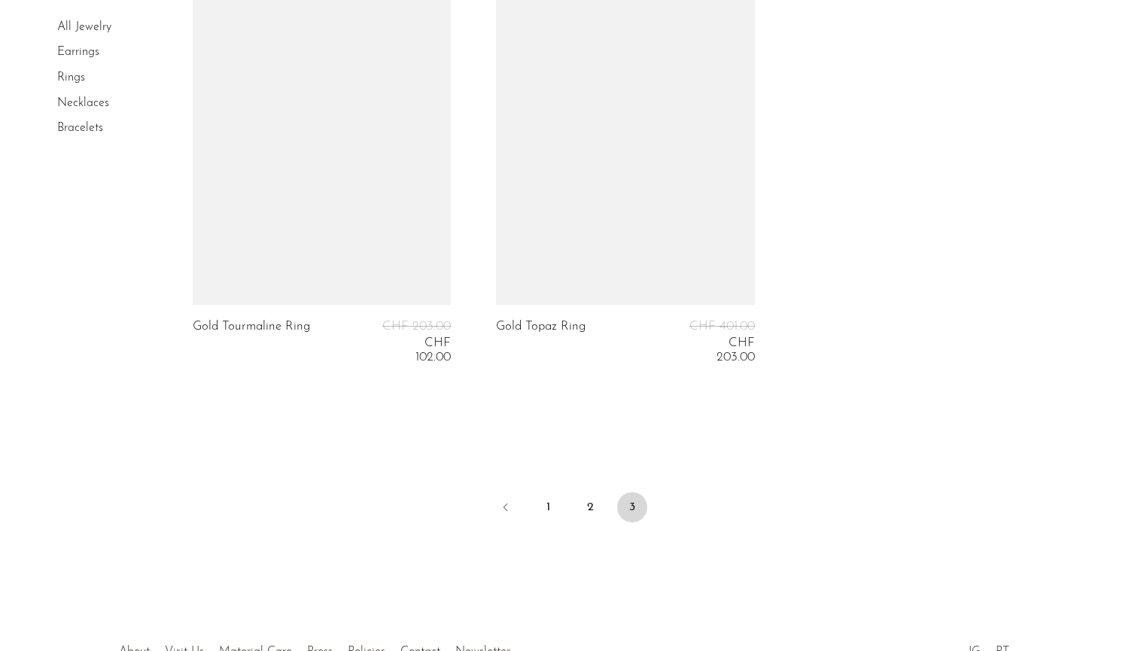
scroll to position [5309, 0]
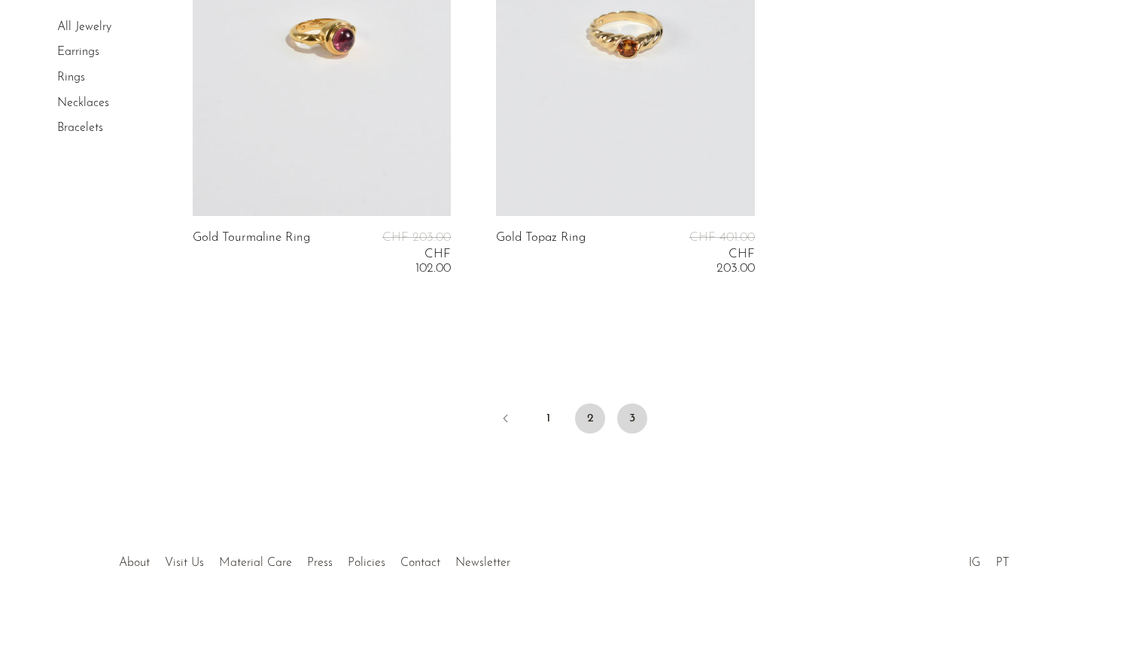
click at [588, 406] on link "2" at bounding box center [590, 418] width 30 height 30
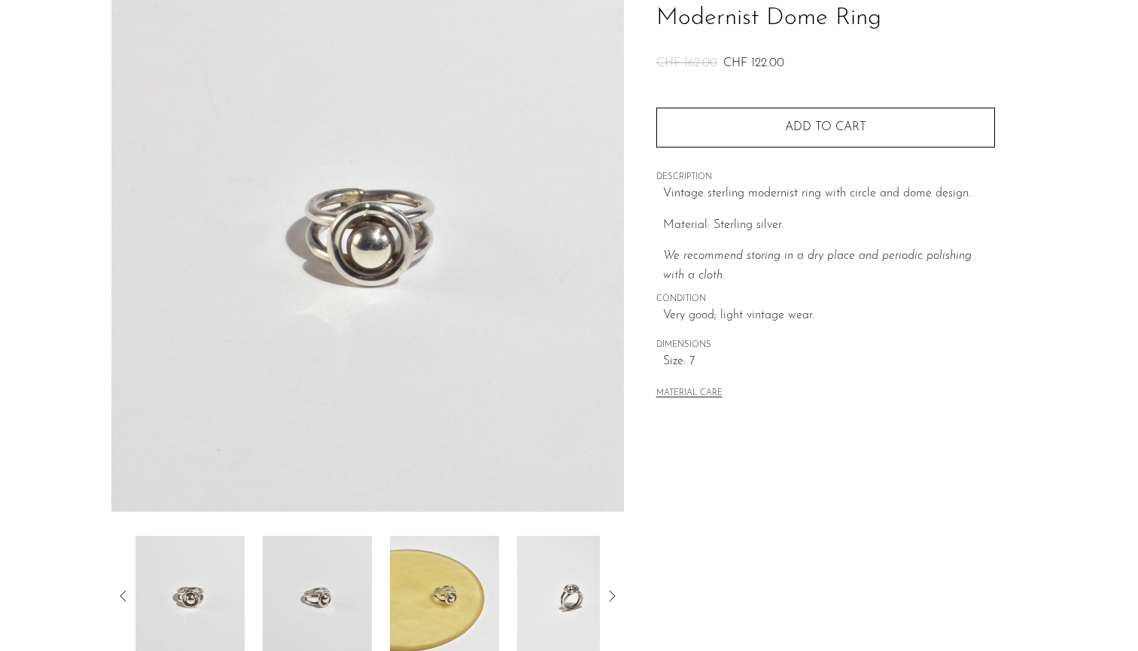
scroll to position [135, 0]
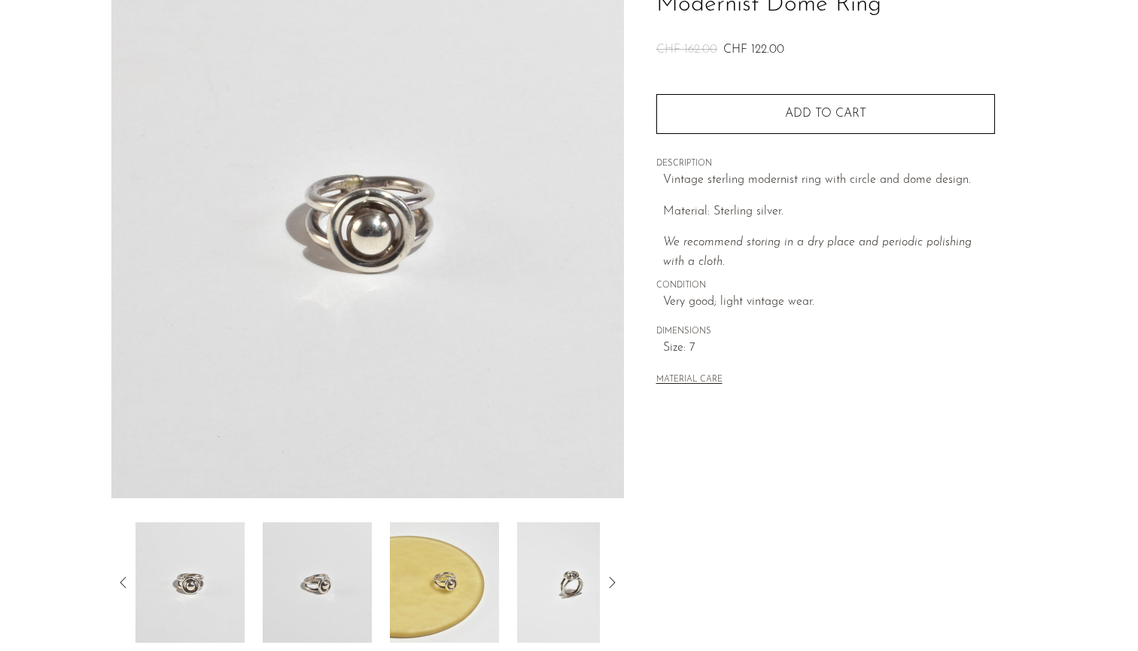
click at [319, 582] on img at bounding box center [317, 582] width 109 height 120
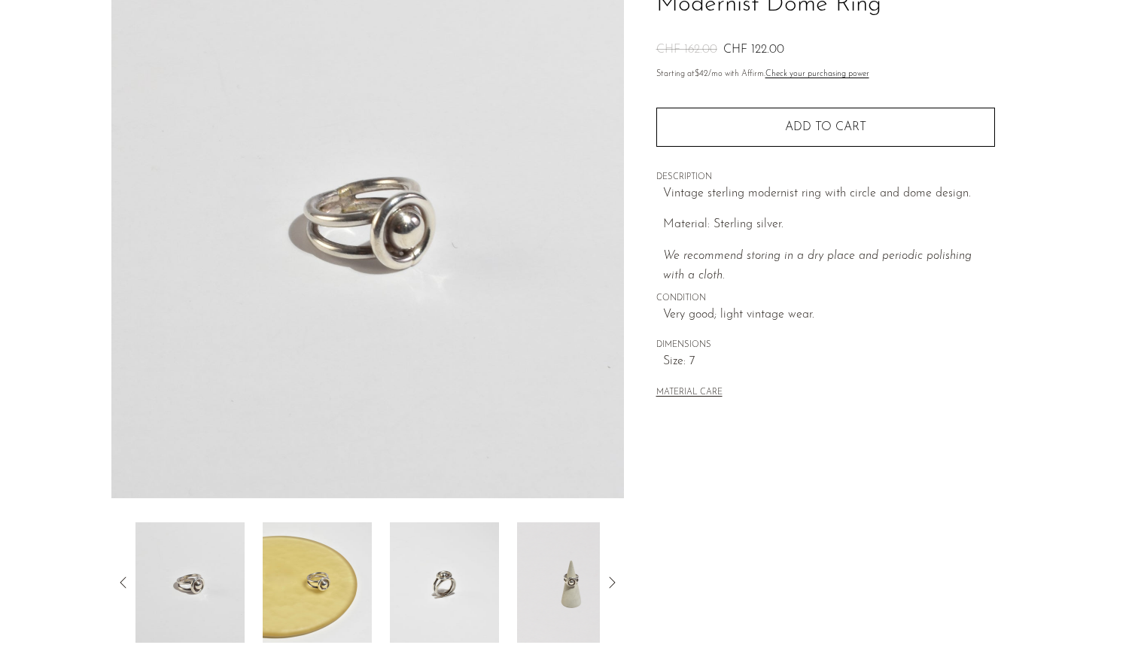
click at [309, 583] on img at bounding box center [317, 582] width 109 height 120
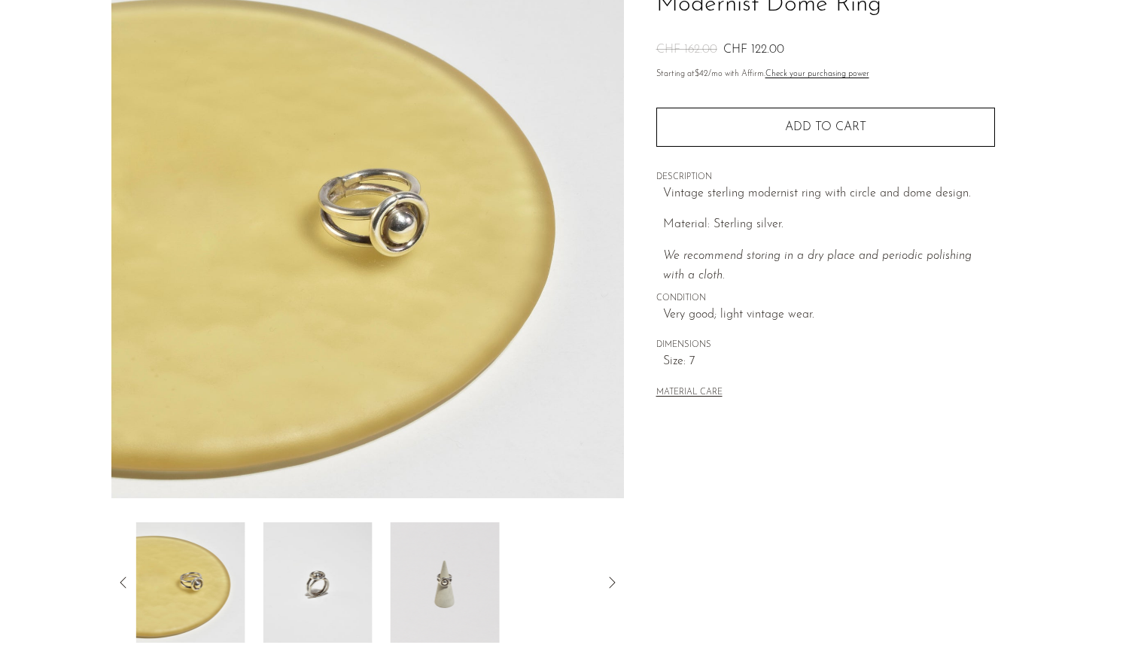
click at [354, 583] on img at bounding box center [317, 582] width 109 height 120
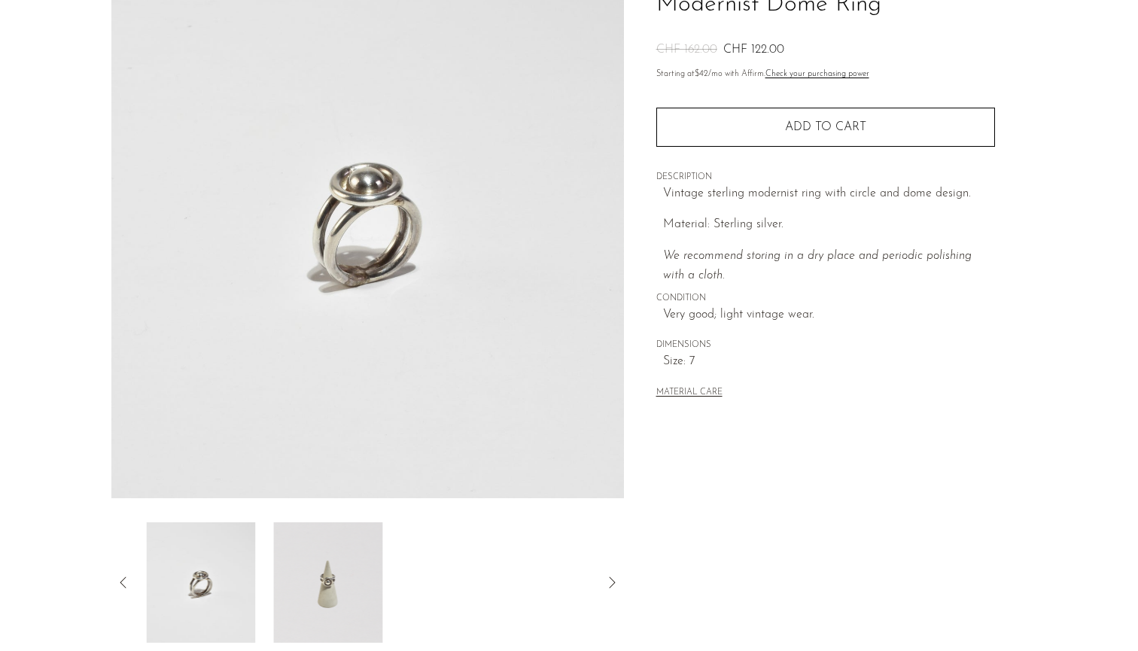
click at [354, 583] on img at bounding box center [327, 582] width 109 height 120
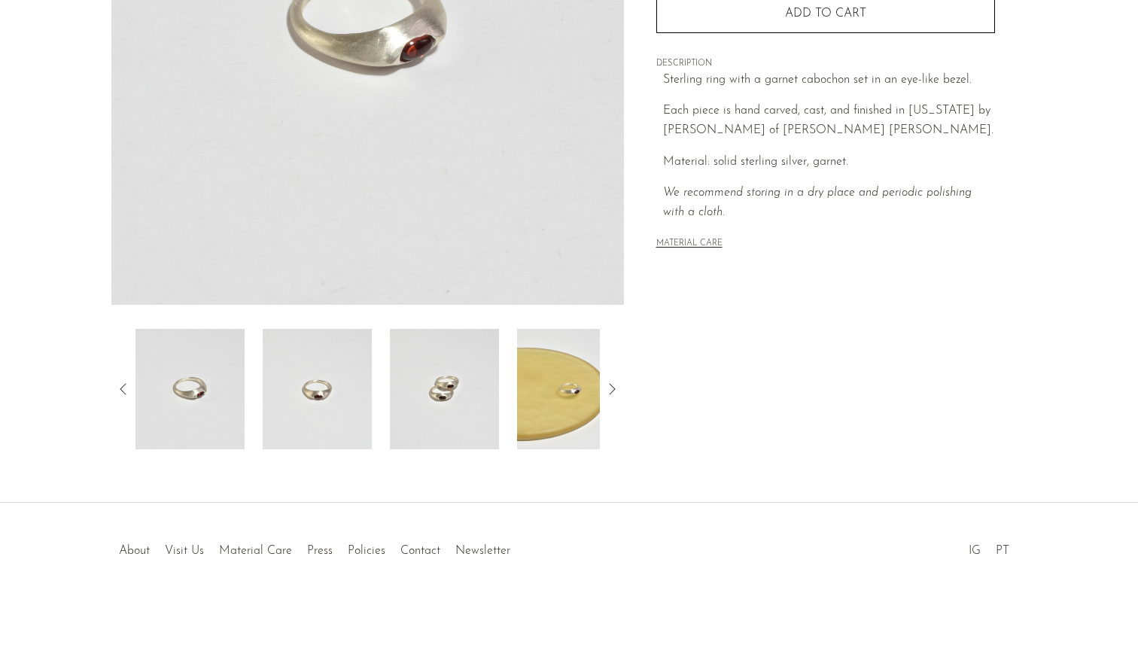
click at [352, 377] on img at bounding box center [317, 389] width 109 height 120
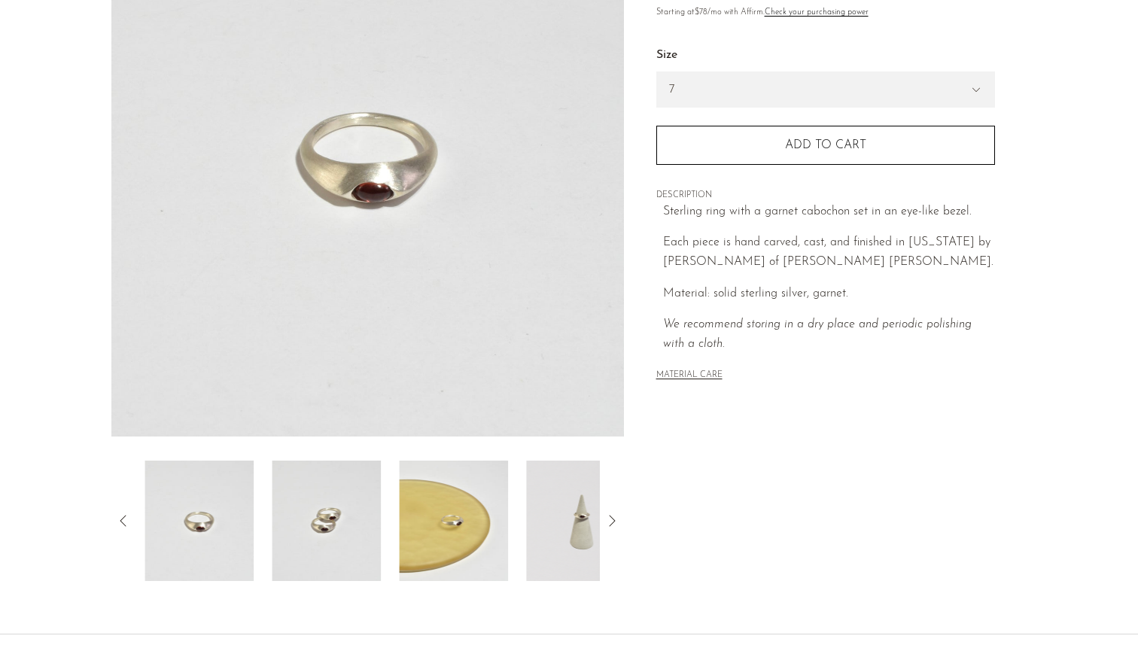
scroll to position [184, 0]
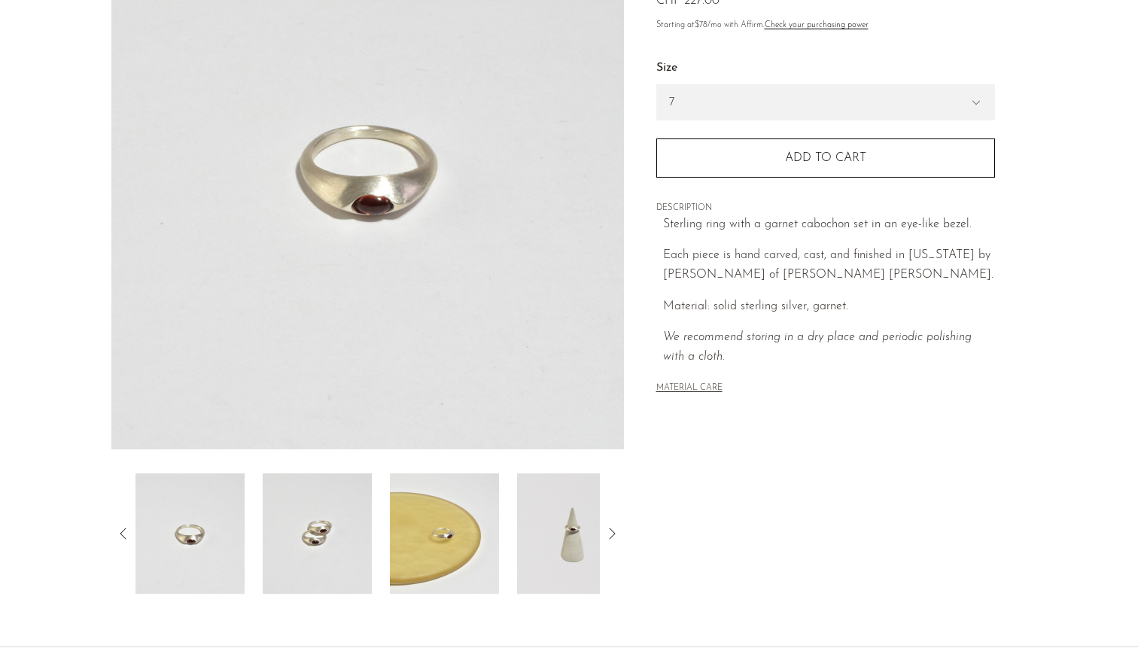
click at [326, 515] on img at bounding box center [317, 533] width 109 height 120
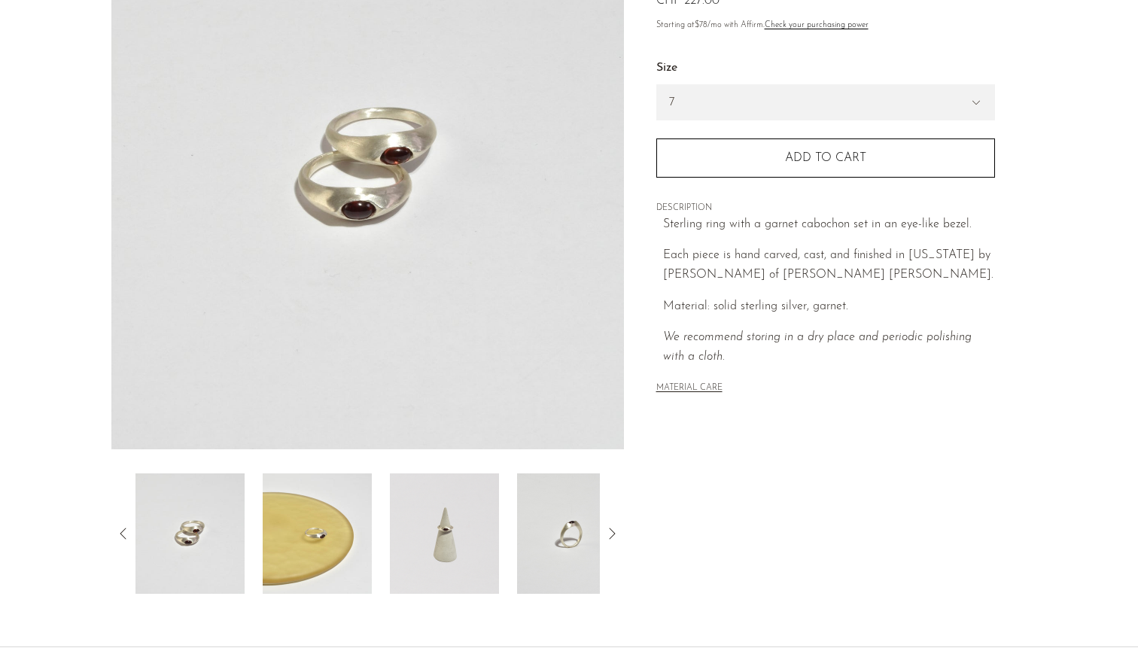
click at [433, 512] on img at bounding box center [444, 533] width 109 height 120
click at [405, 576] on img at bounding box center [444, 533] width 109 height 120
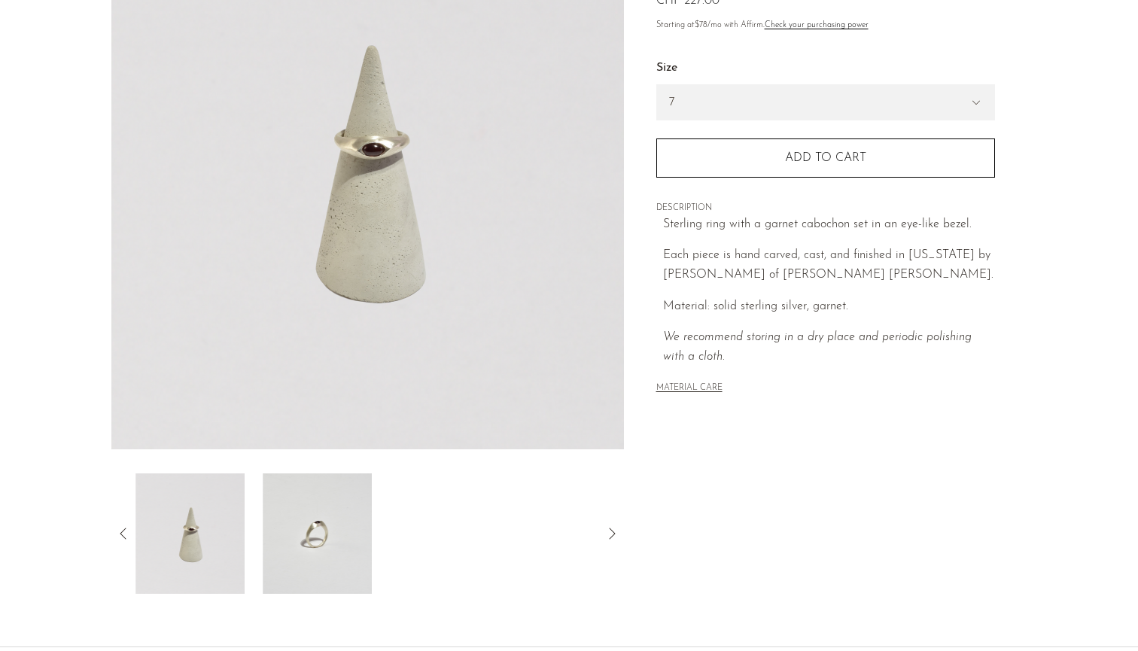
click at [337, 552] on img at bounding box center [317, 533] width 109 height 120
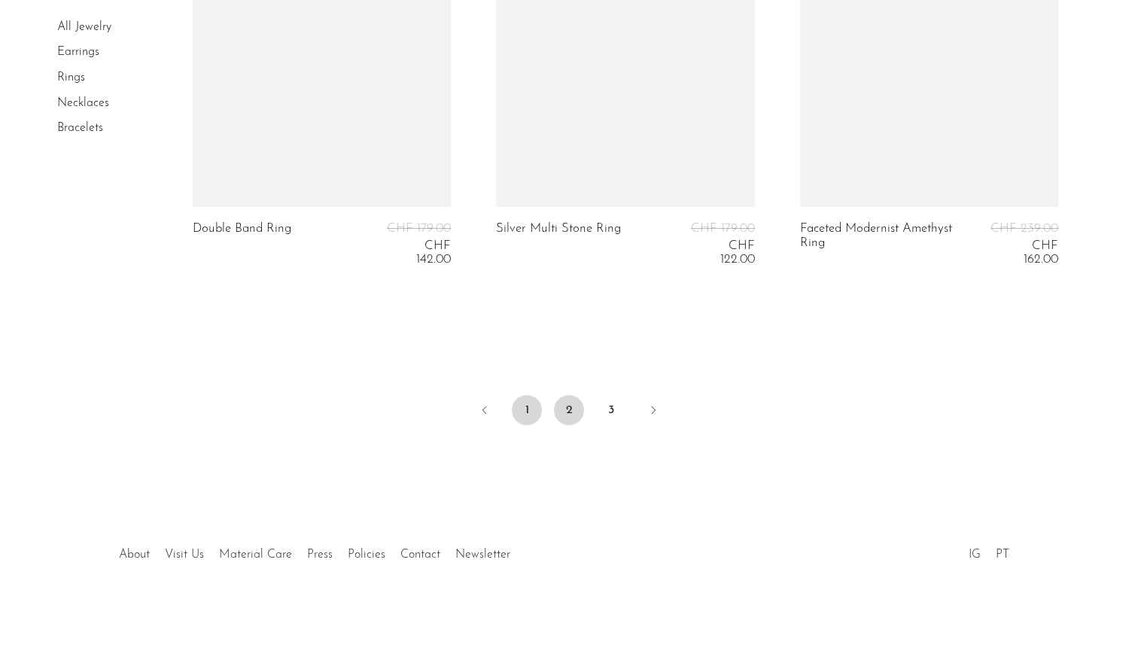
scroll to position [5005, 0]
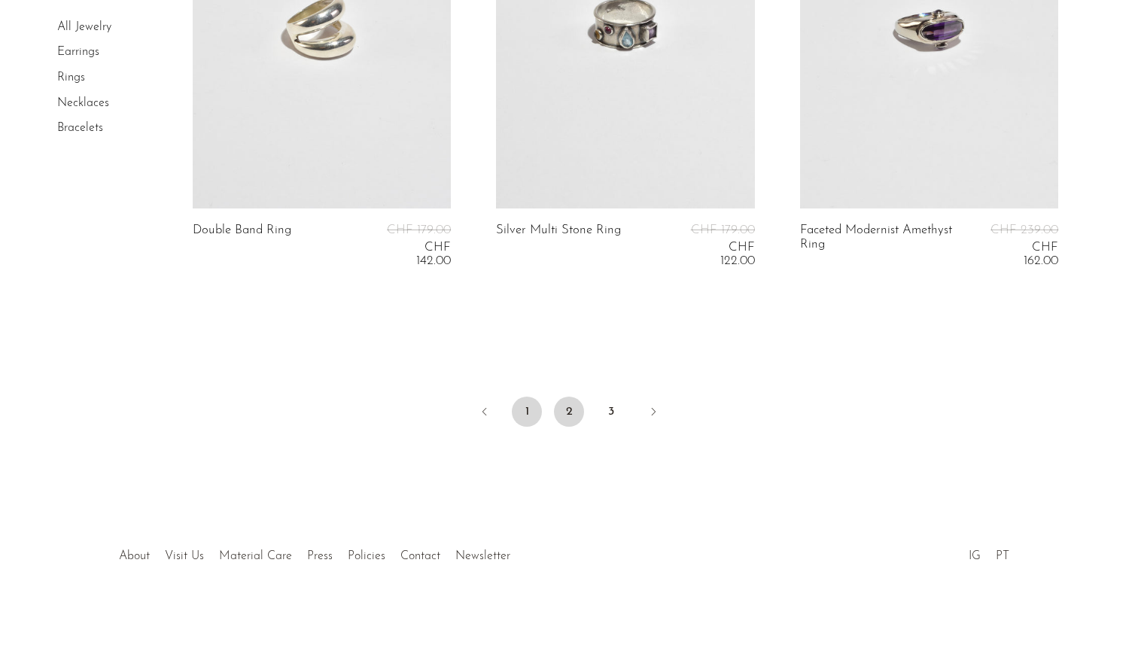
click at [528, 406] on link "1" at bounding box center [527, 412] width 30 height 30
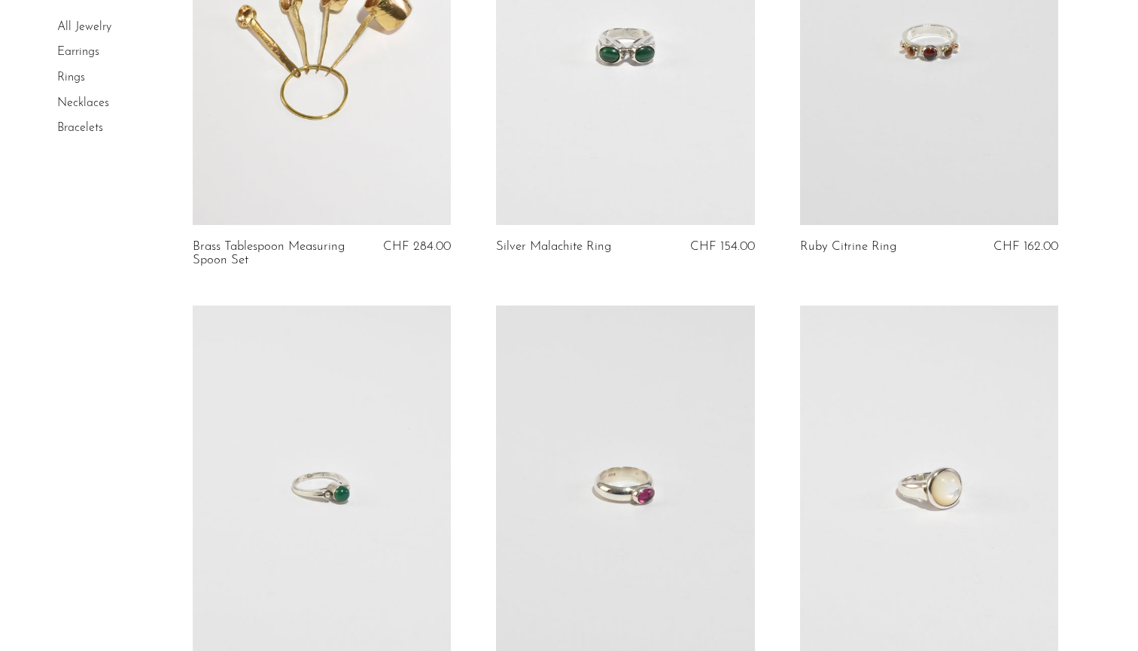
scroll to position [275, 0]
click at [886, 169] on link at bounding box center [929, 44] width 259 height 362
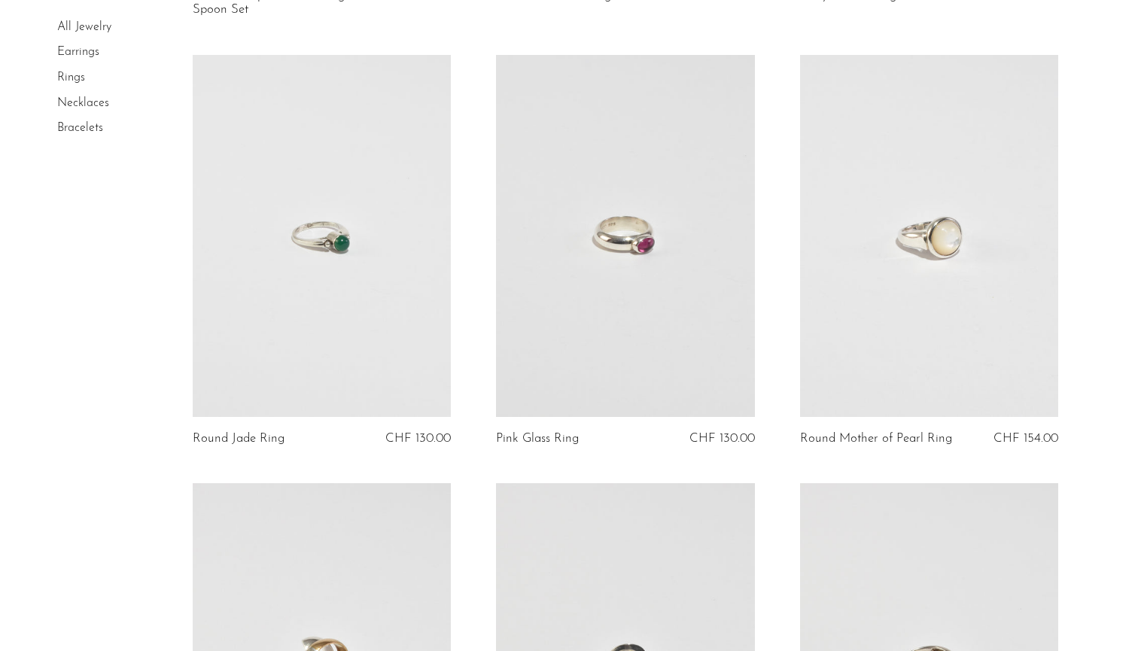
scroll to position [529, 0]
click at [329, 352] on link at bounding box center [322, 233] width 259 height 362
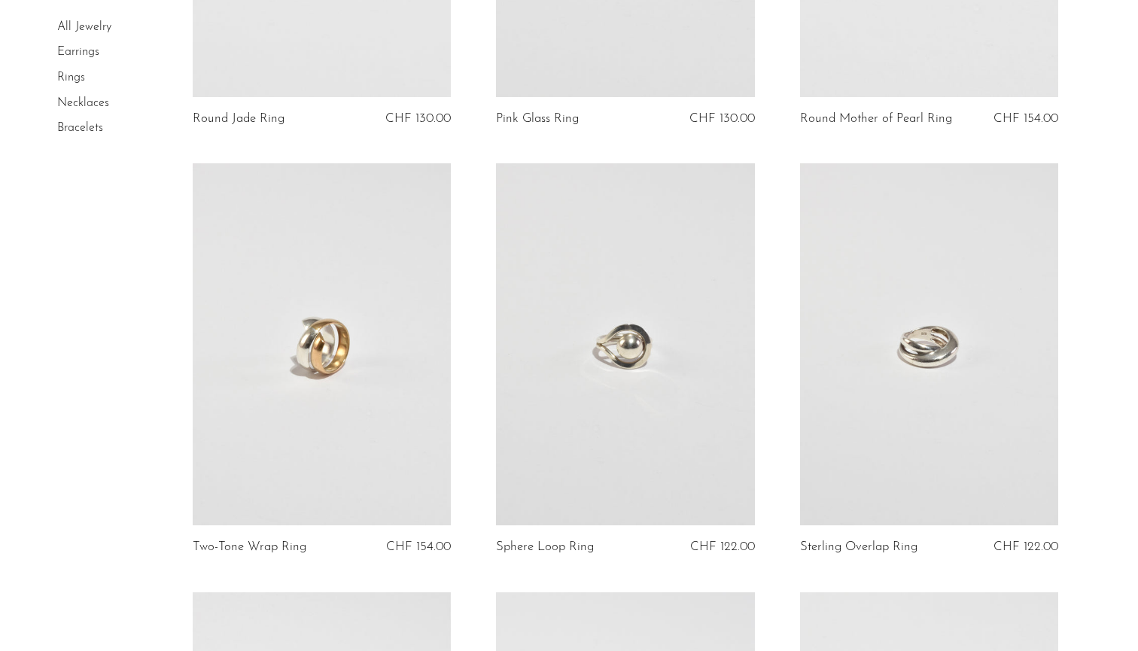
scroll to position [847, 0]
click at [836, 434] on link at bounding box center [929, 343] width 259 height 362
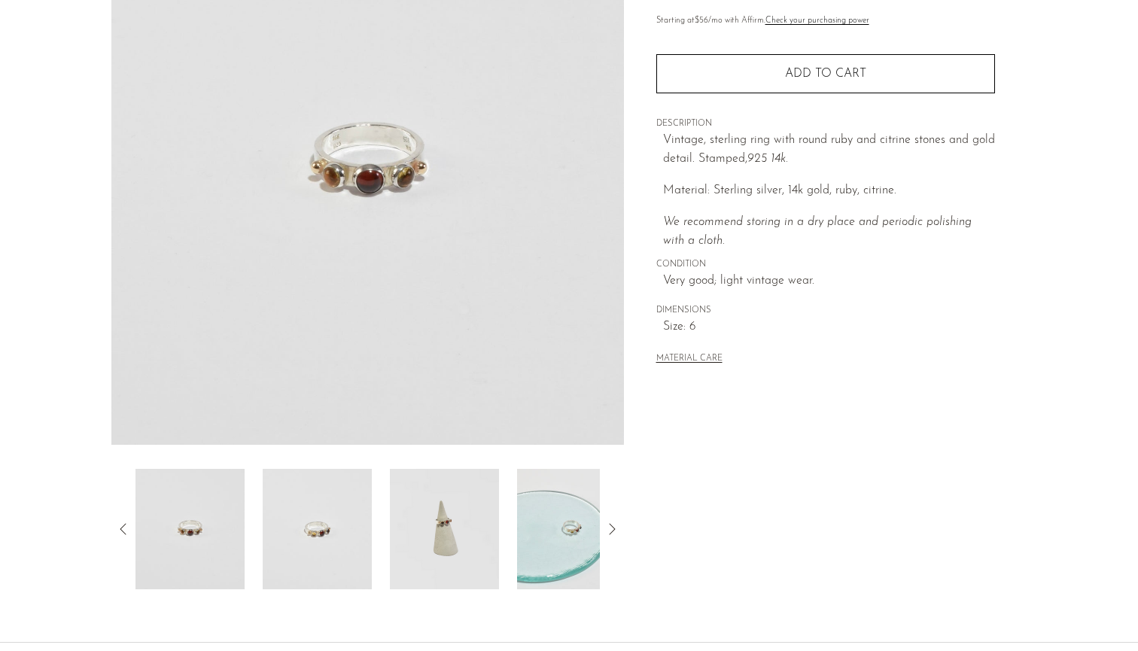
scroll to position [194, 0]
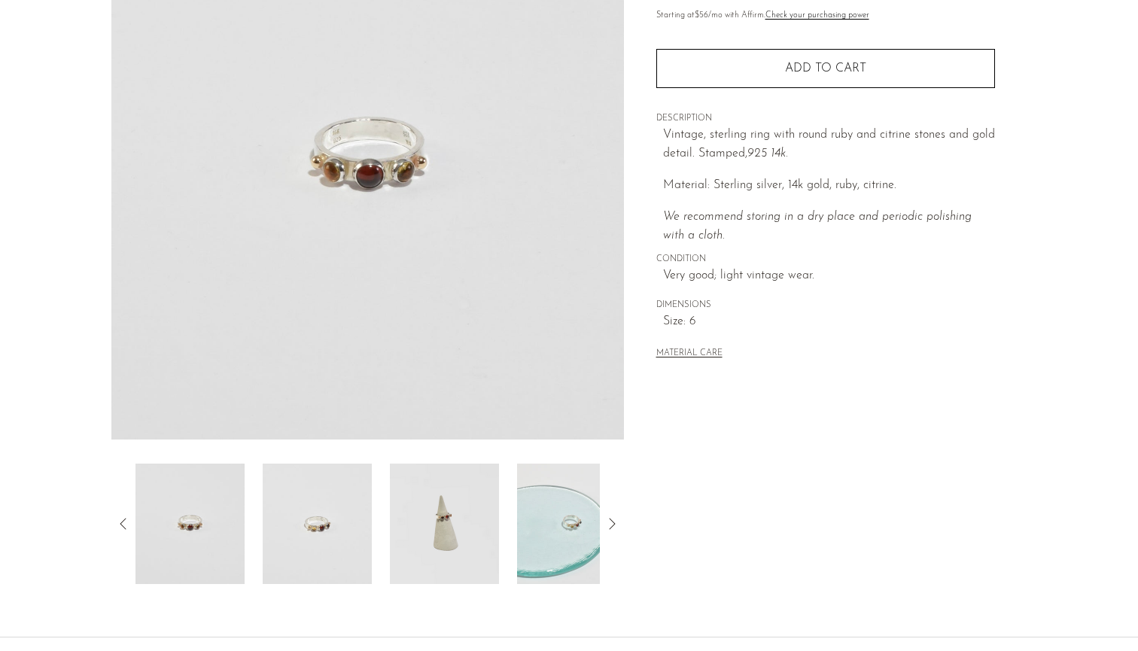
click at [433, 549] on img at bounding box center [444, 524] width 109 height 120
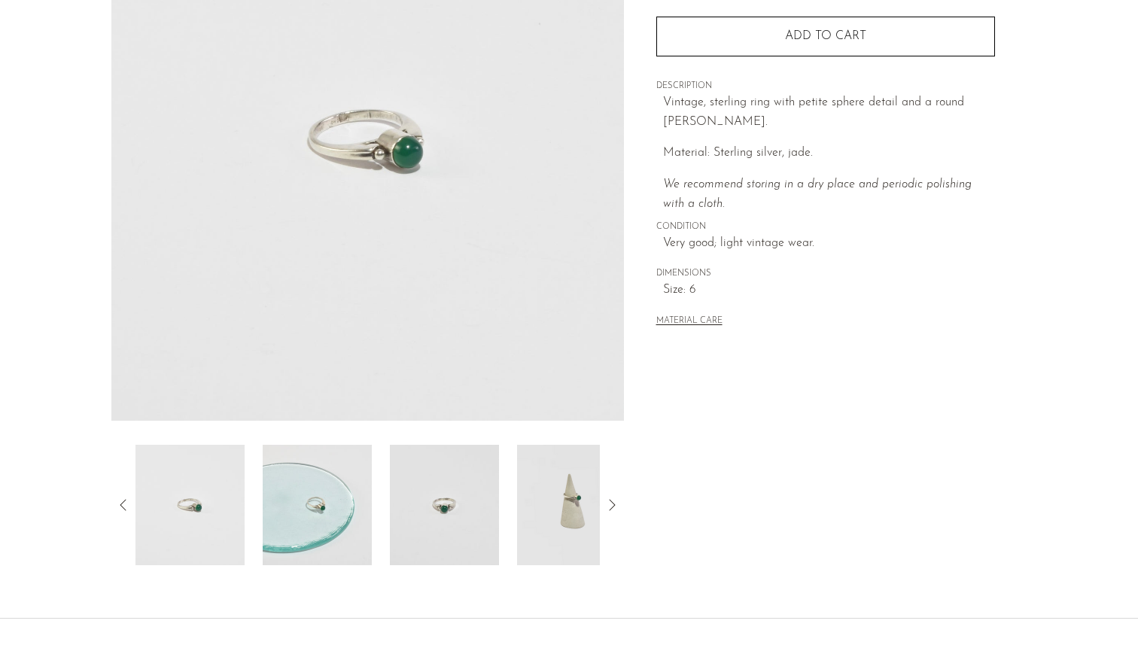
scroll to position [239, 0]
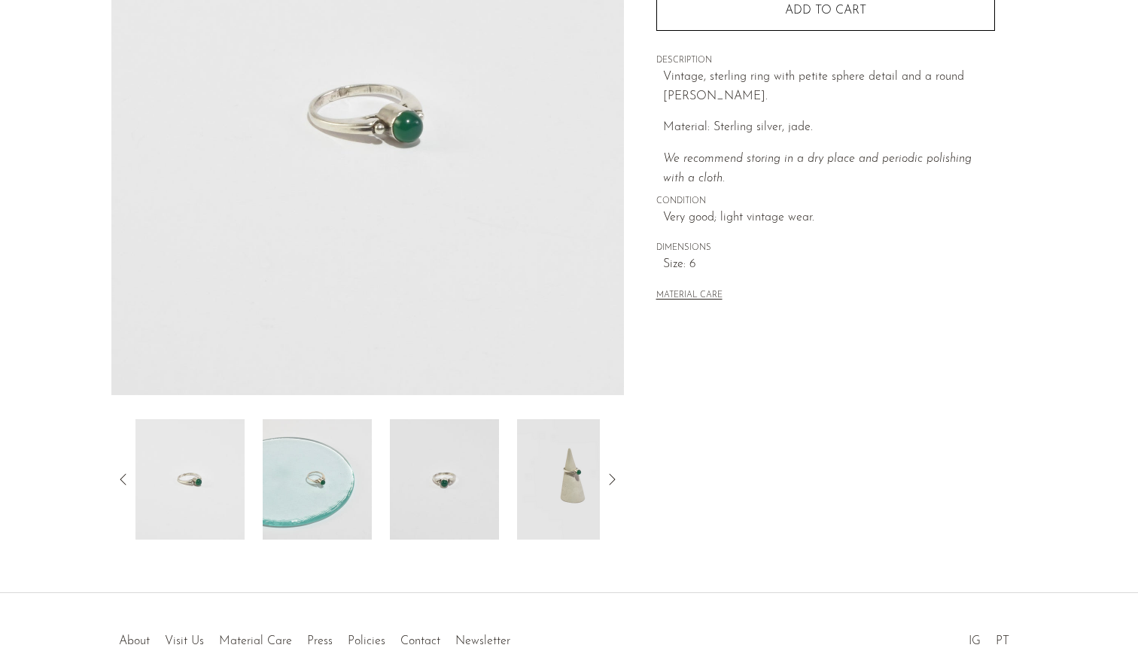
click at [415, 471] on img at bounding box center [444, 479] width 109 height 120
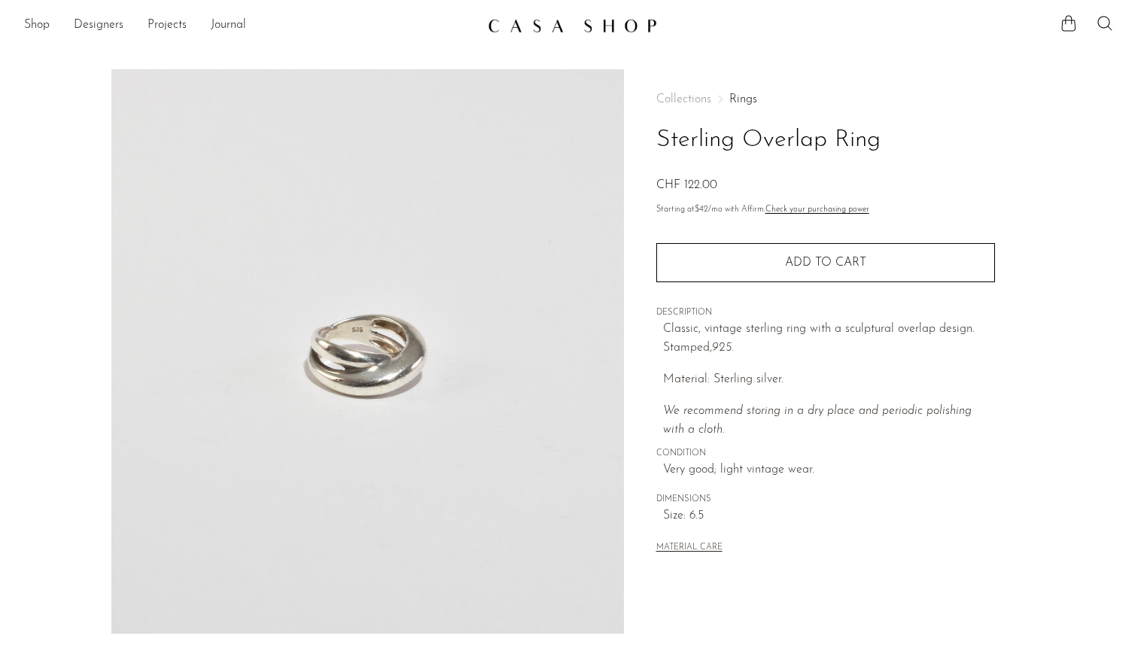
click at [354, 335] on img at bounding box center [367, 351] width 512 height 564
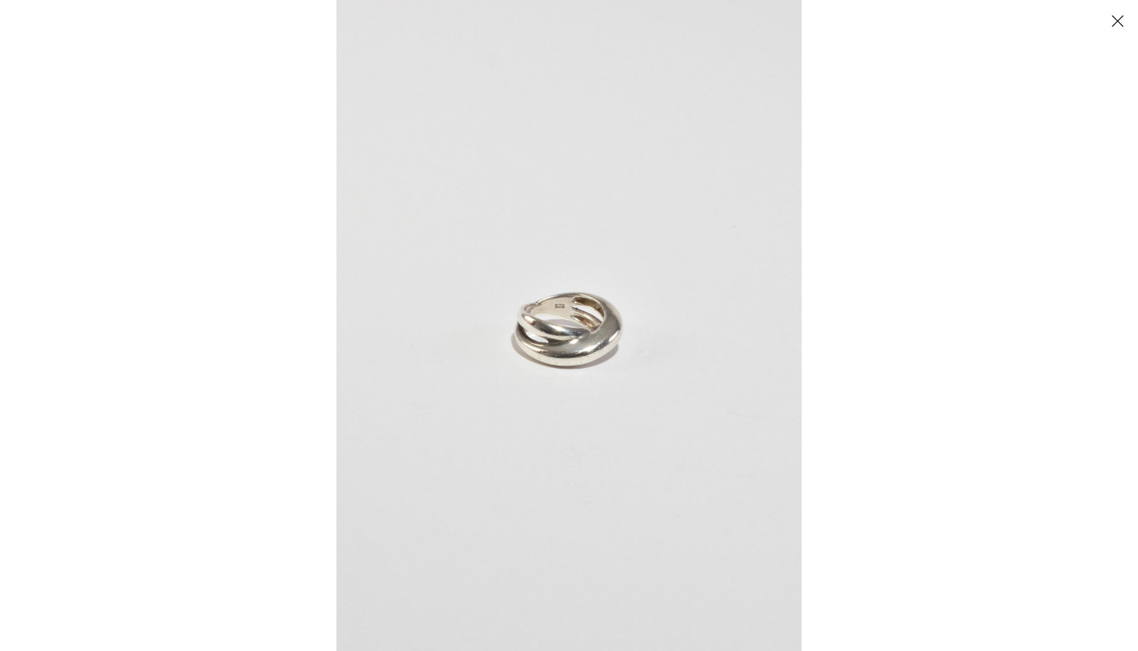
click at [1113, 25] on button "Close" at bounding box center [1117, 21] width 26 height 26
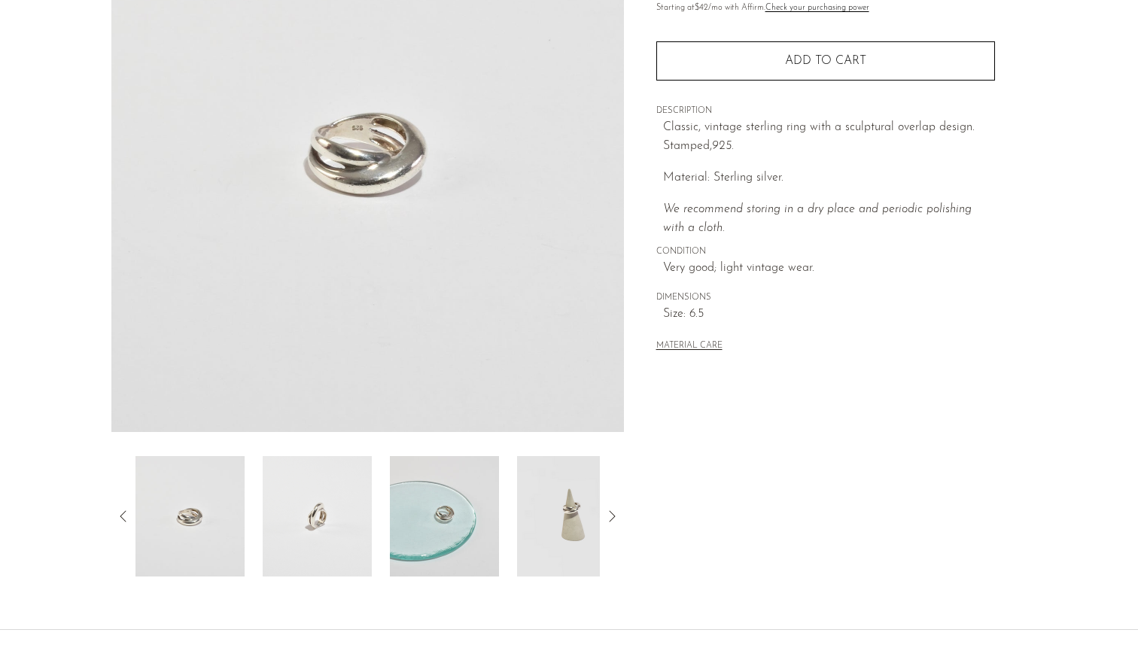
scroll to position [207, 0]
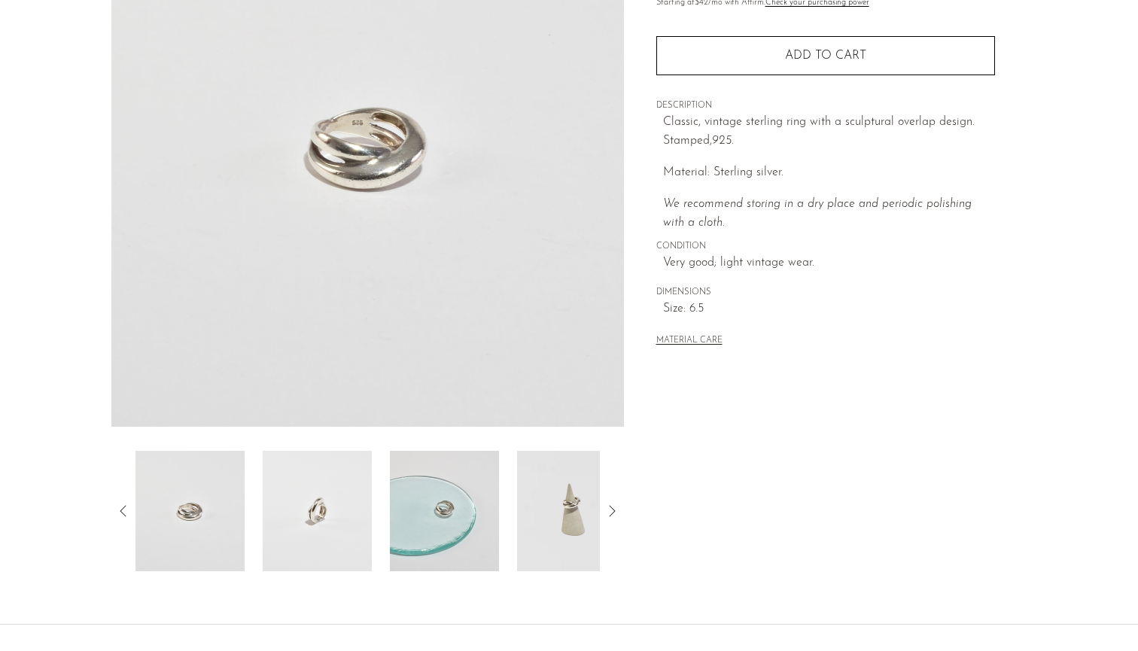
click at [521, 534] on img at bounding box center [571, 511] width 109 height 120
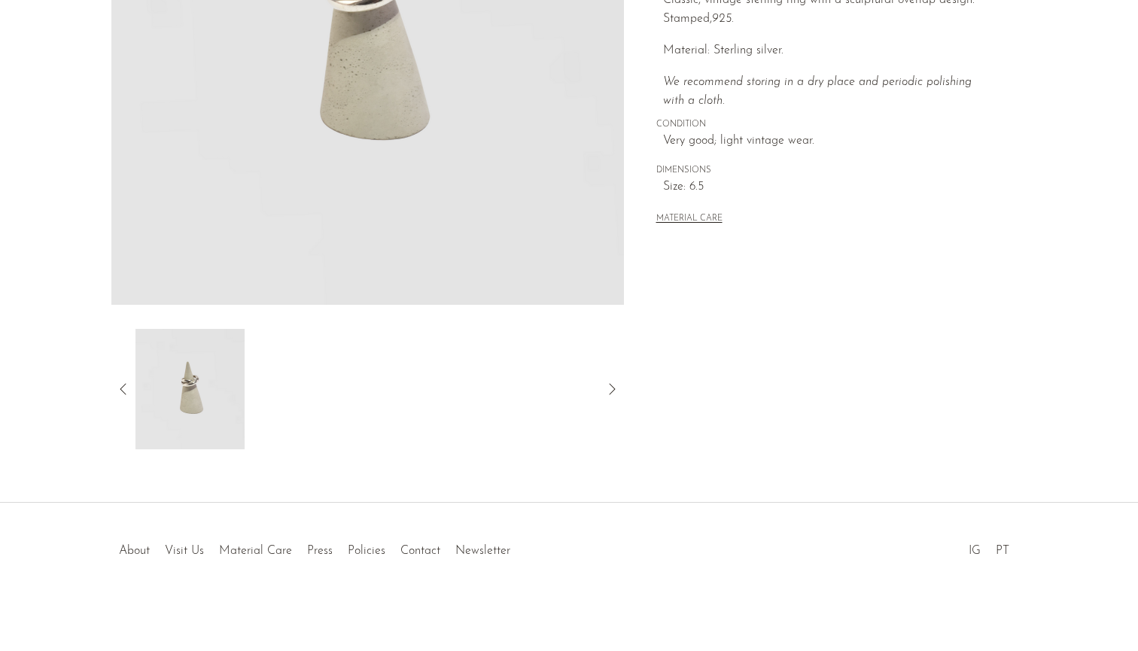
scroll to position [329, 0]
click at [365, 552] on link "Policies" at bounding box center [367, 551] width 38 height 12
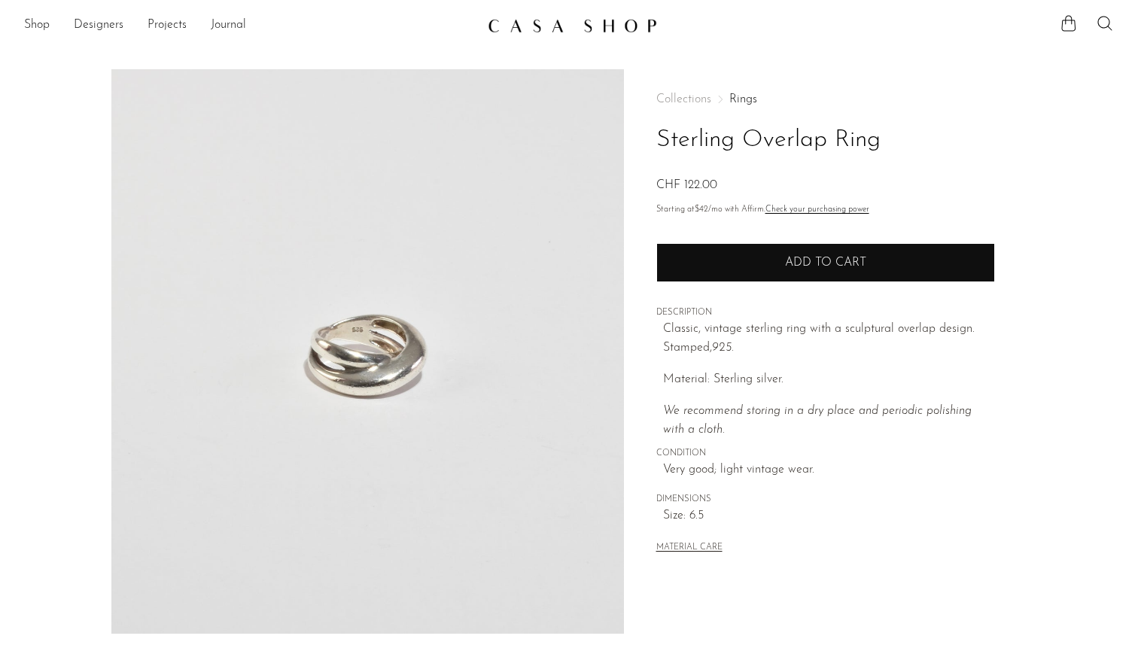
scroll to position [-1, 0]
click at [707, 272] on button "Add to cart" at bounding box center [825, 262] width 339 height 39
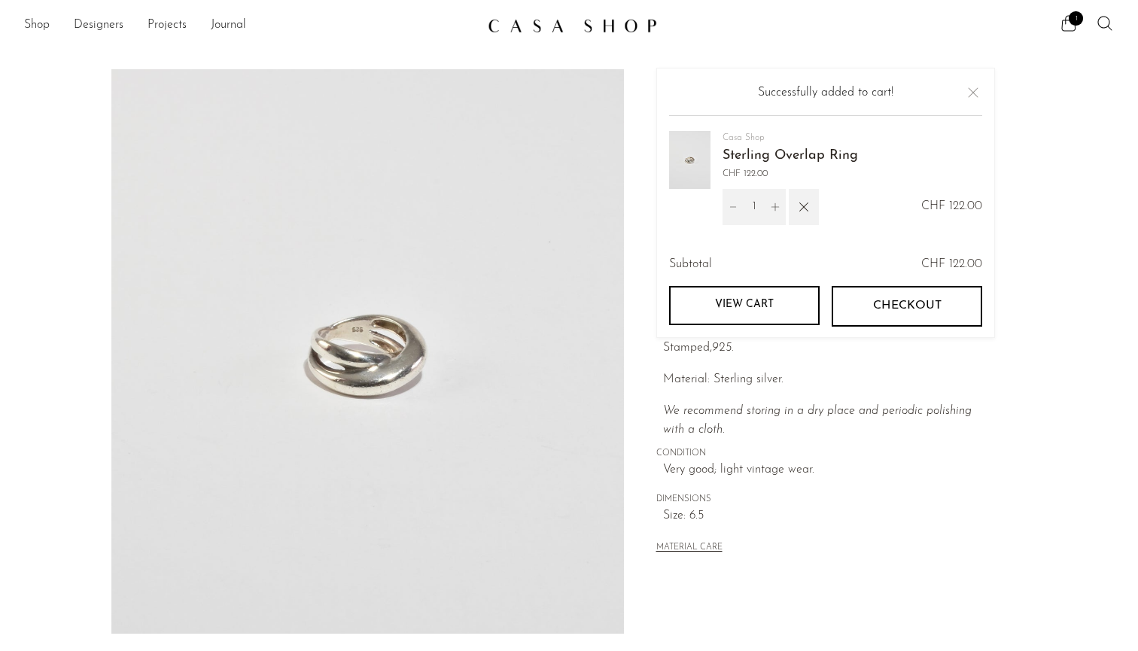
click at [877, 302] on span "Checkout" at bounding box center [906, 306] width 68 height 14
